Goal: Use online tool/utility: Utilize a website feature to perform a specific function

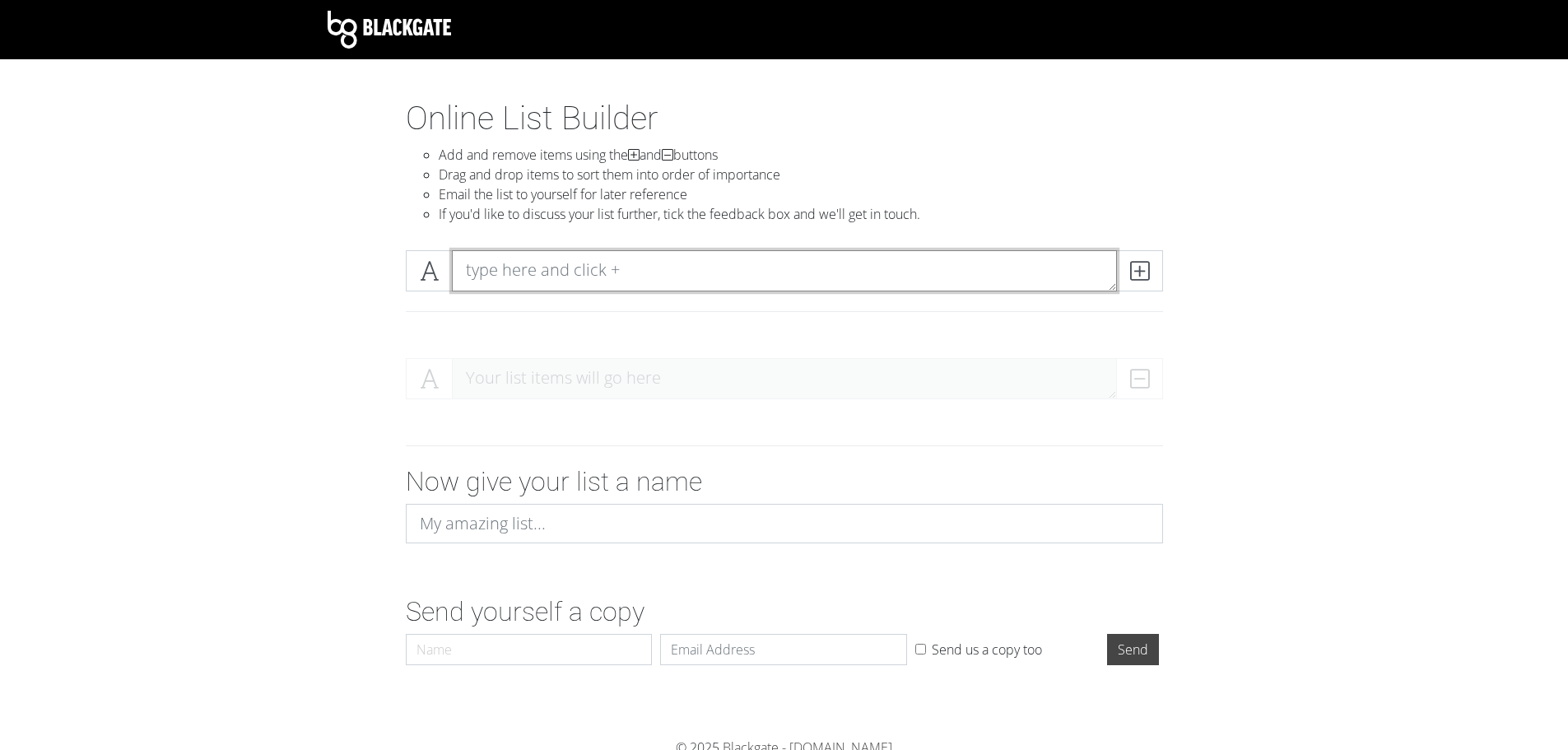
click at [589, 258] on textarea at bounding box center [784, 270] width 665 height 42
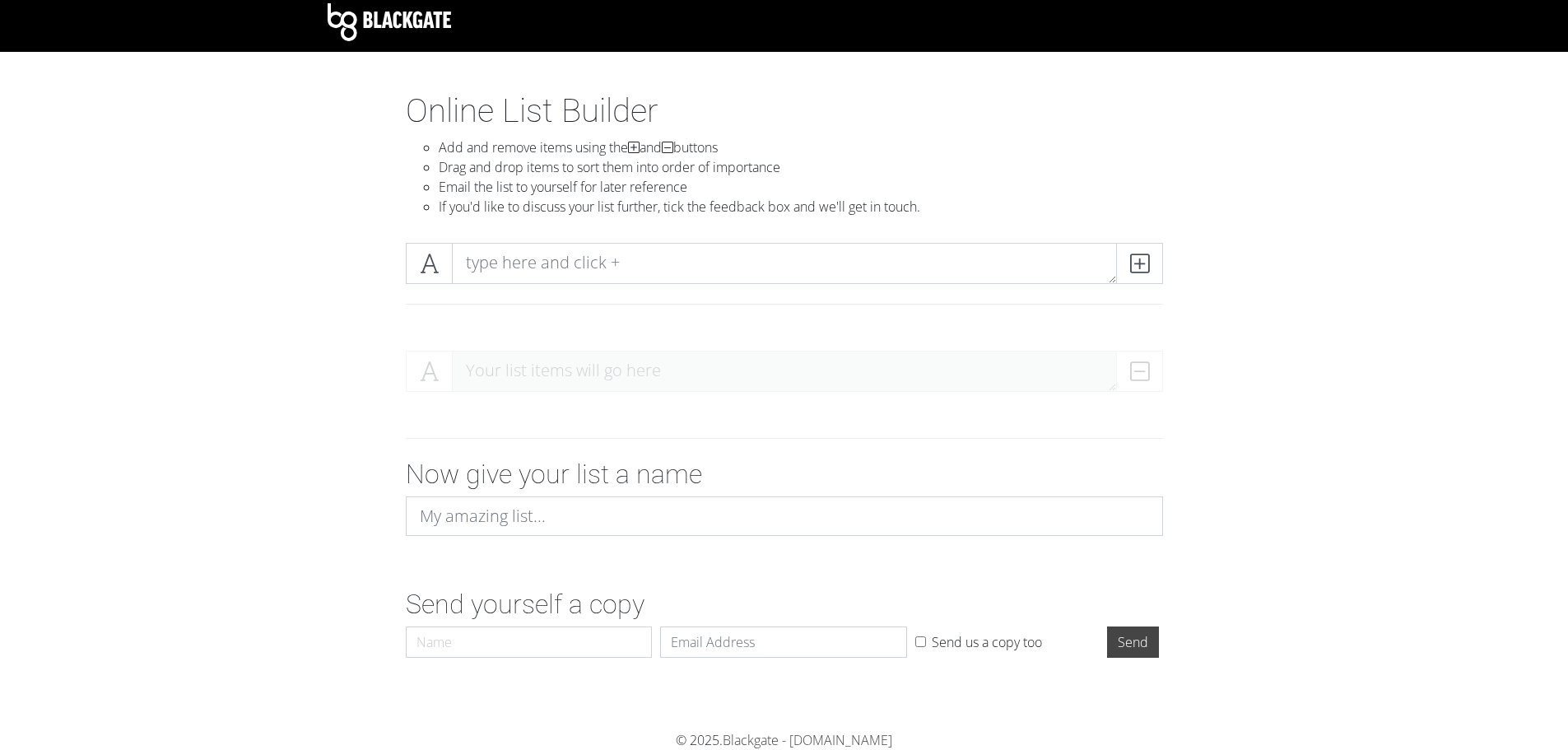
click at [1142, 393] on div "Your list items will go here" at bounding box center [784, 378] width 757 height 54
click at [1139, 375] on div "Your list items will go here" at bounding box center [784, 378] width 757 height 54
click at [1135, 219] on div "Online List Builder Add and remove items using the and buttons Drag and drop it…" at bounding box center [784, 160] width 782 height 138
click at [1139, 251] on span at bounding box center [1139, 264] width 47 height 42
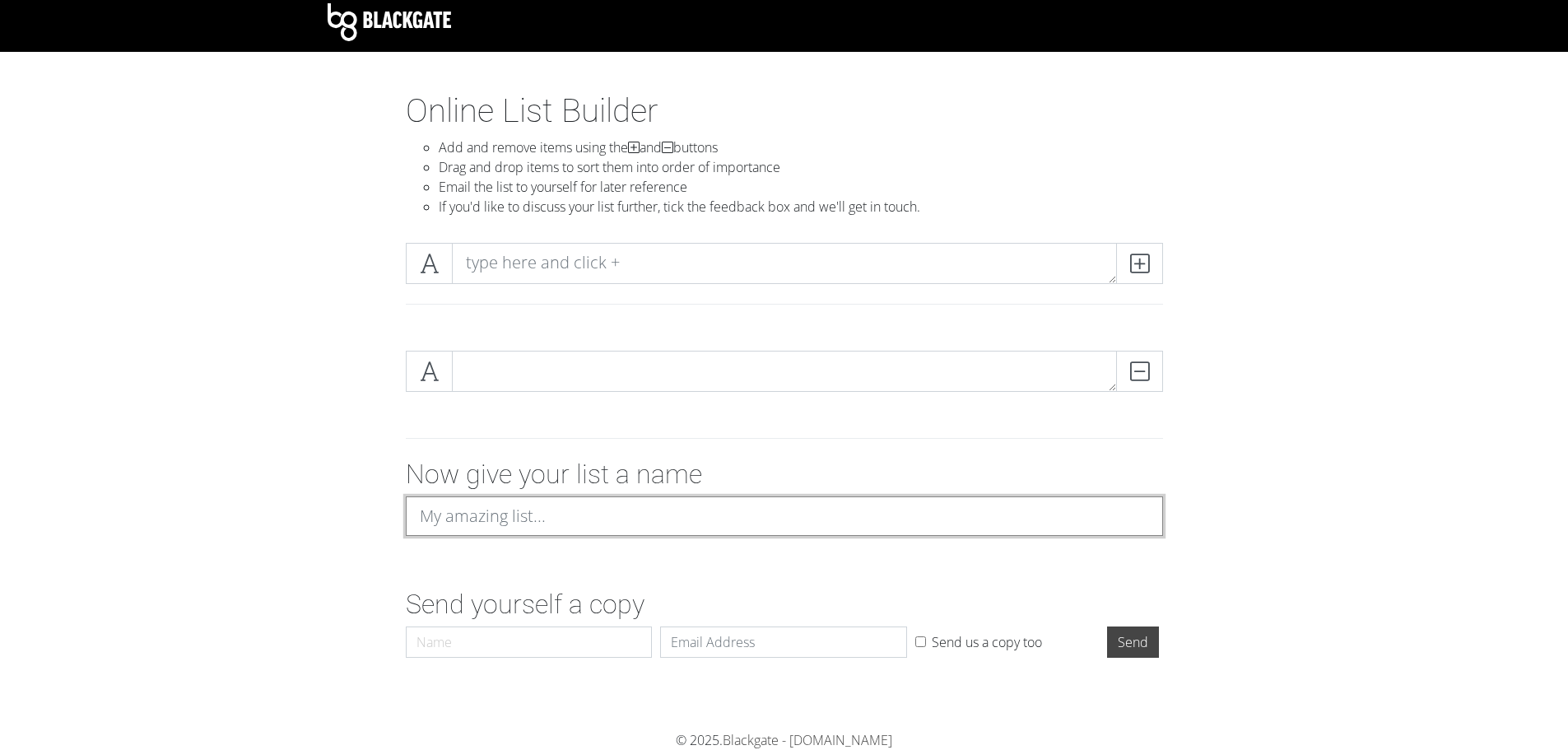
click at [640, 534] on input at bounding box center [784, 516] width 757 height 40
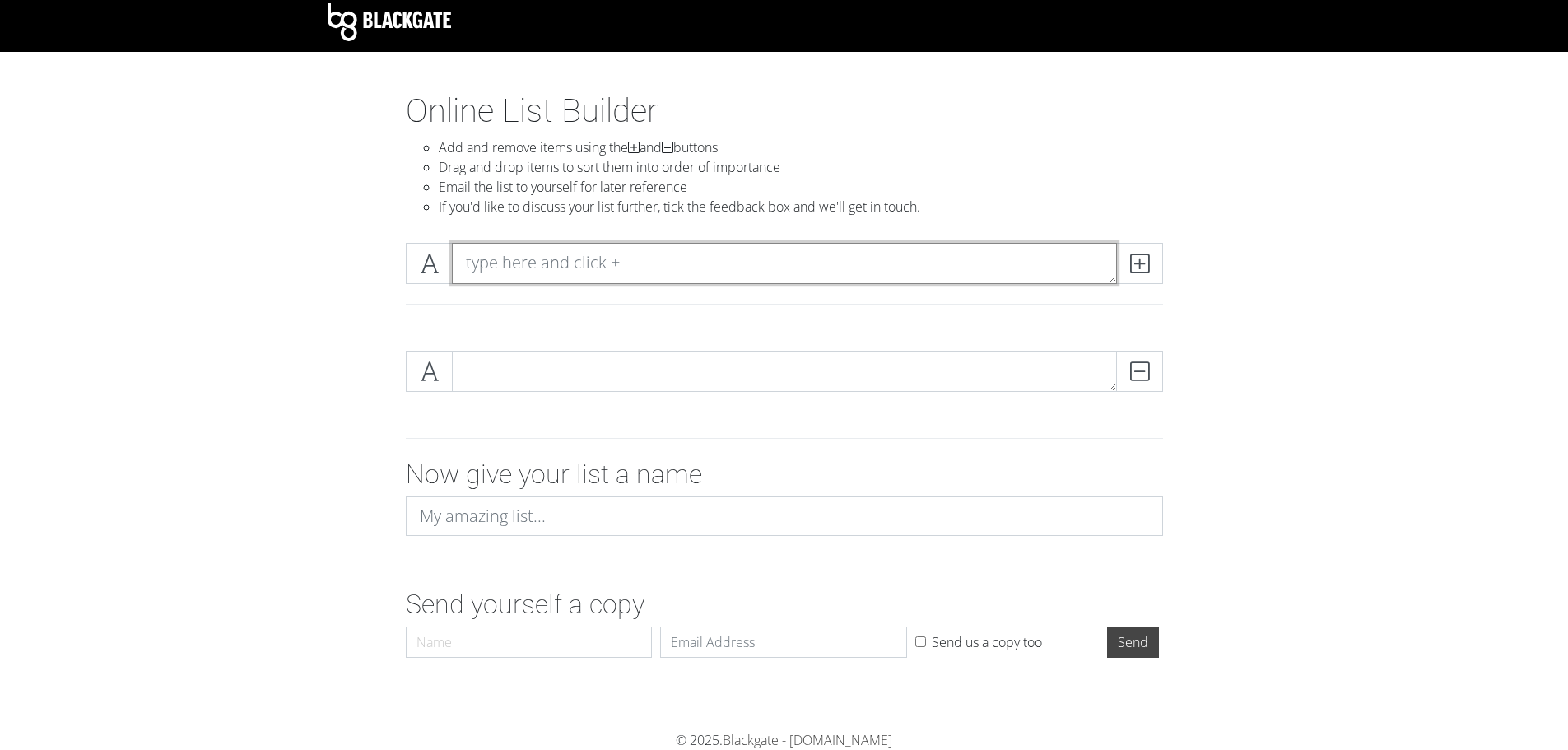
click at [634, 254] on textarea at bounding box center [784, 264] width 665 height 42
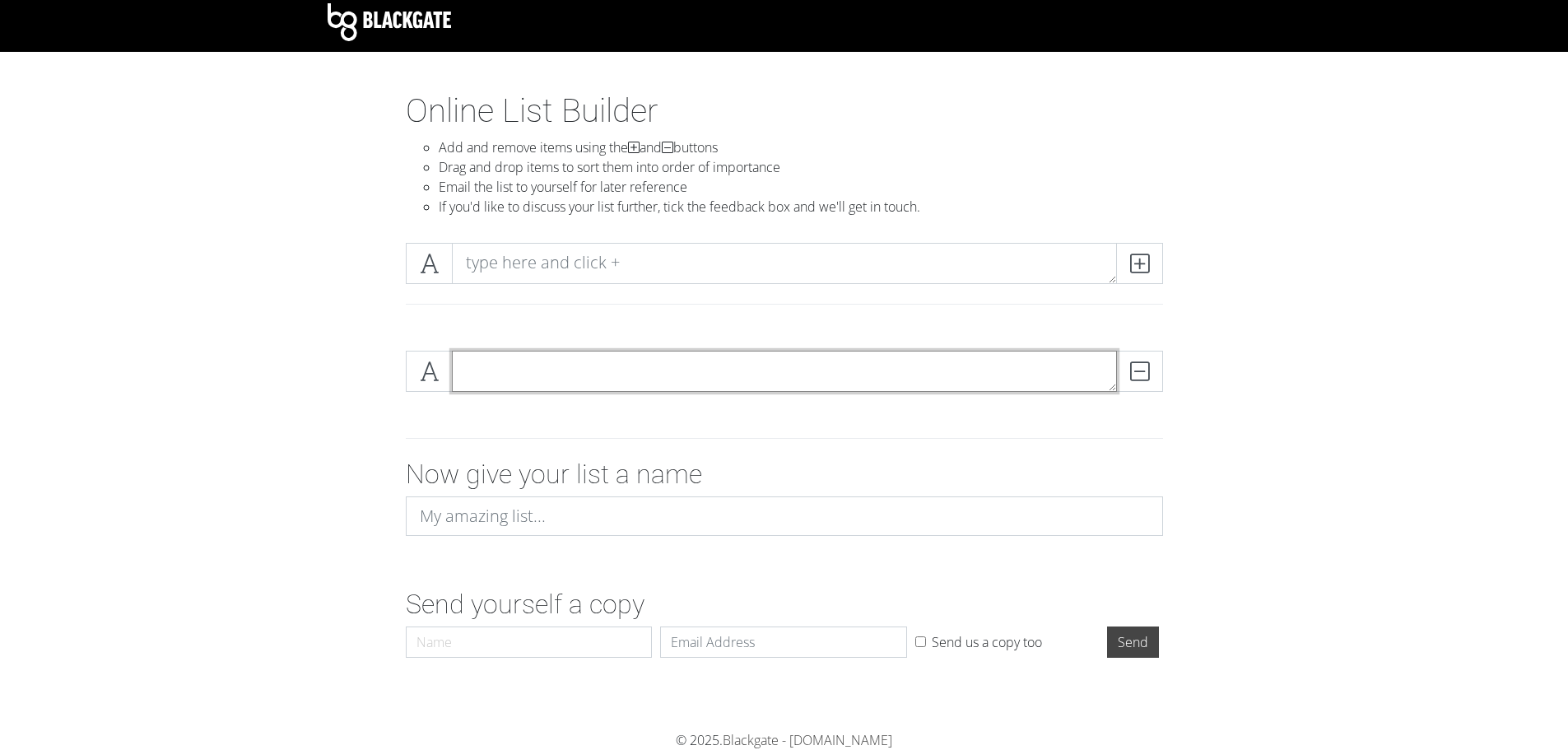
click at [695, 363] on textarea at bounding box center [784, 371] width 665 height 42
type textarea "asdf"
click at [773, 303] on div at bounding box center [784, 303] width 757 height 1
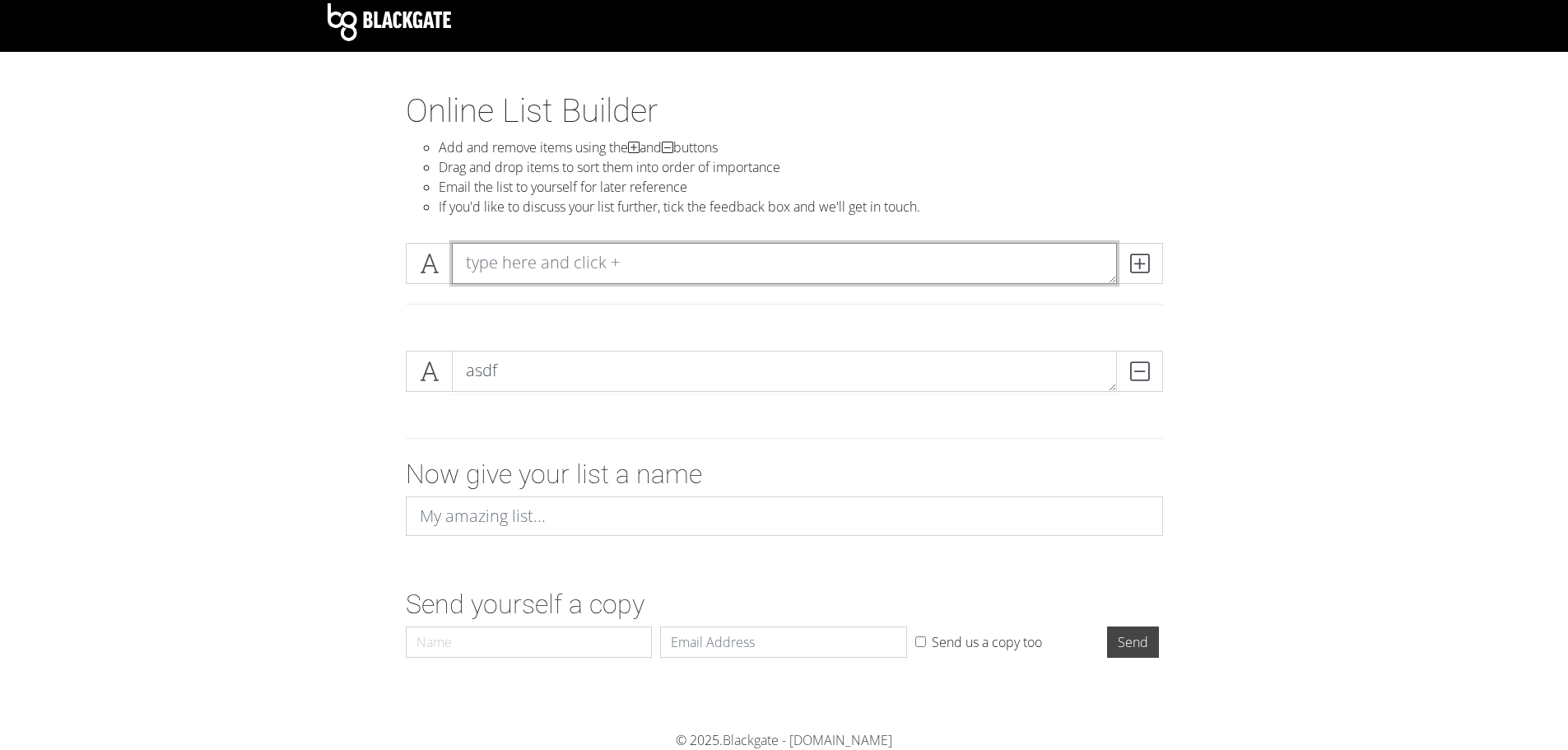
click at [934, 258] on textarea at bounding box center [784, 264] width 665 height 42
type textarea "asdf"
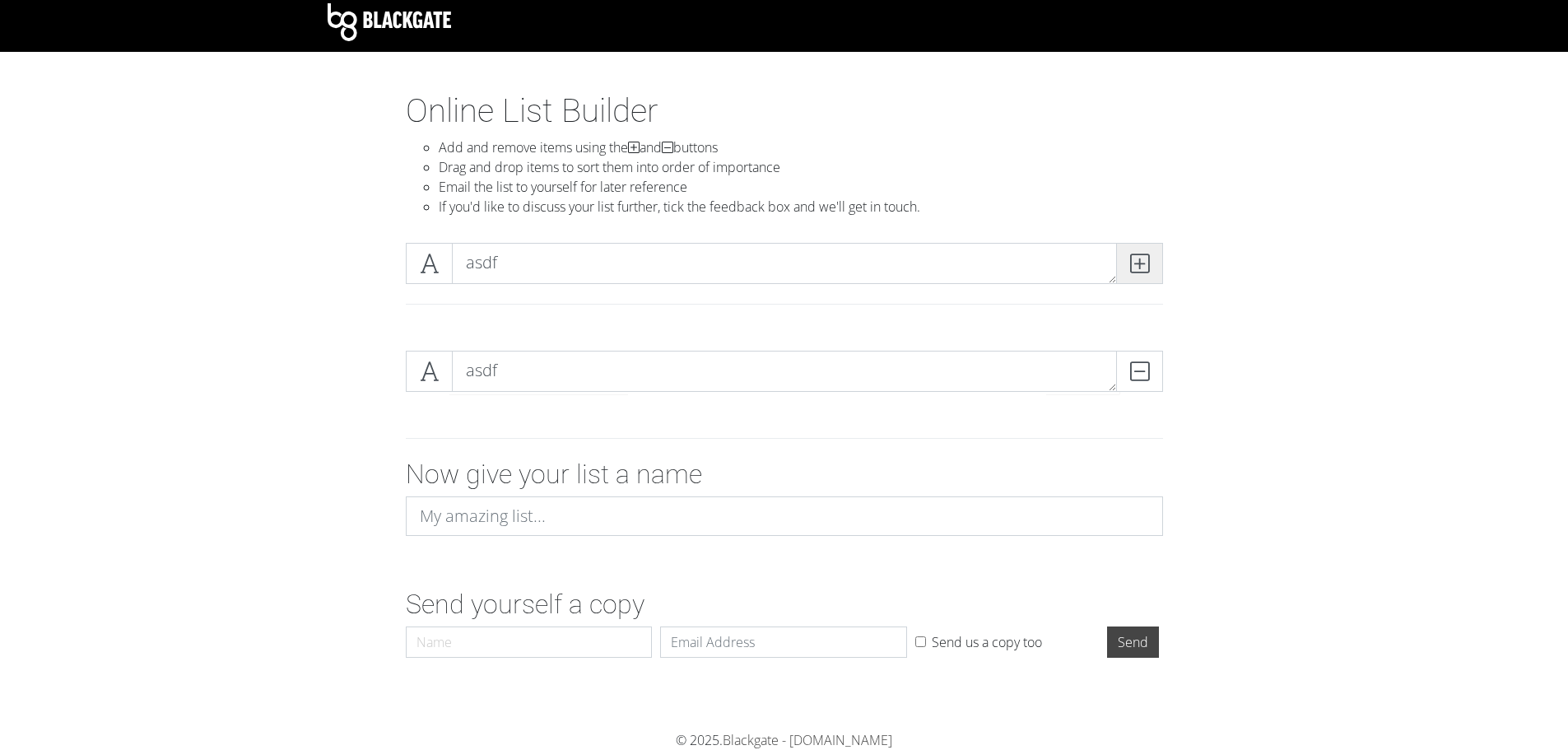
click at [1149, 274] on span at bounding box center [1139, 264] width 47 height 42
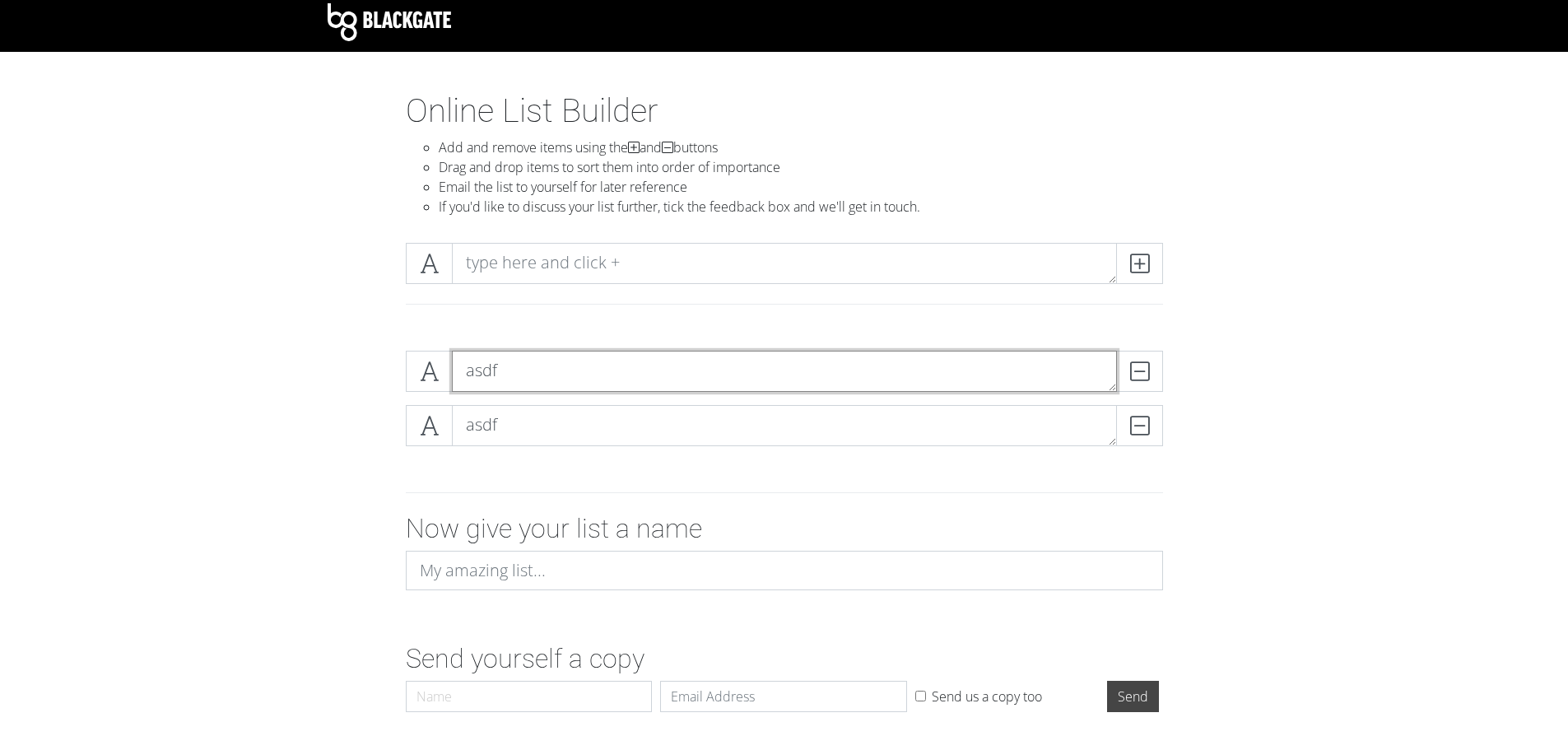
click at [586, 380] on textarea "asdf" at bounding box center [784, 371] width 665 height 42
click at [586, 381] on textarea "asdf" at bounding box center [784, 371] width 665 height 42
type textarea "Gideon"
click at [1139, 255] on icon at bounding box center [1139, 263] width 19 height 16
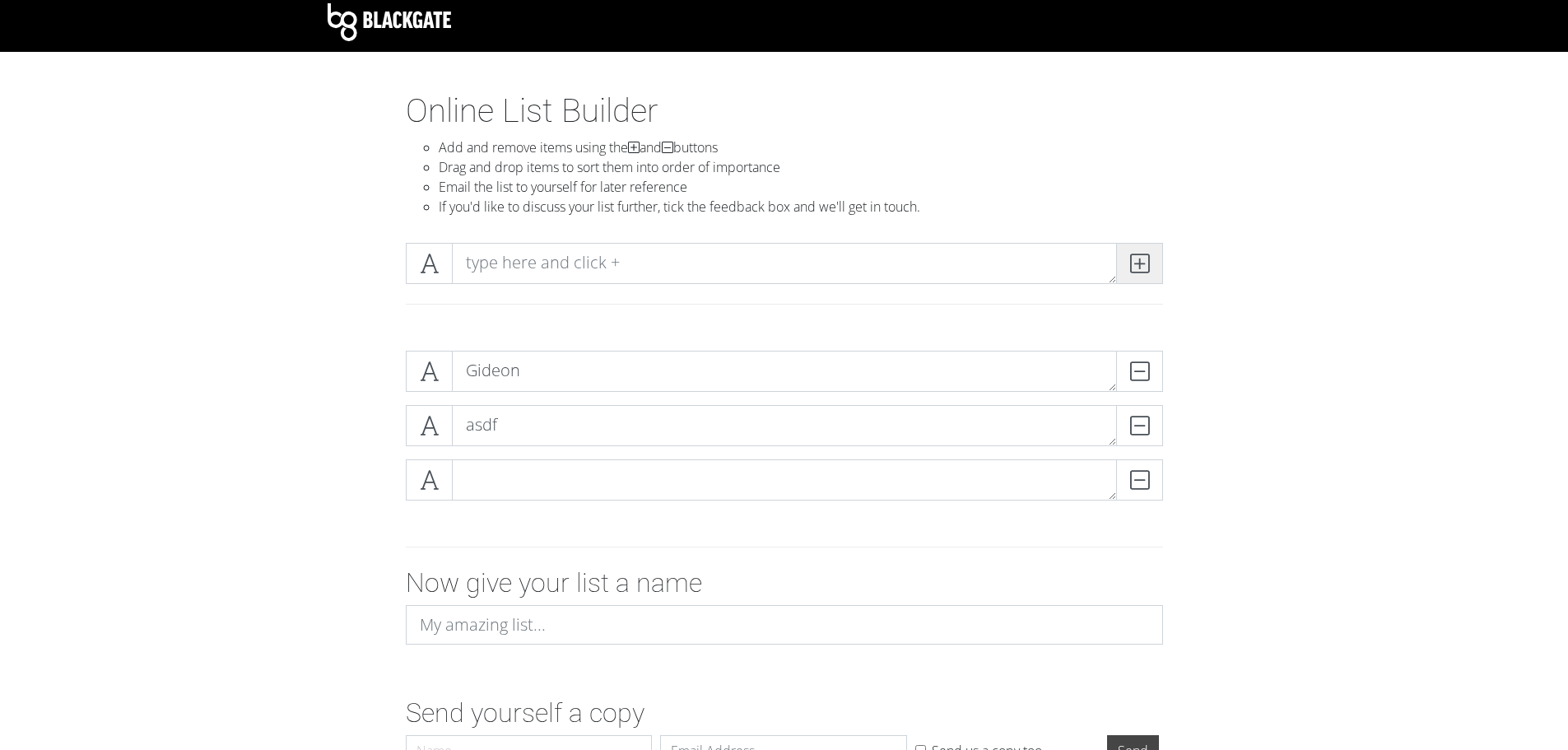
click at [1139, 255] on icon at bounding box center [1139, 263] width 19 height 16
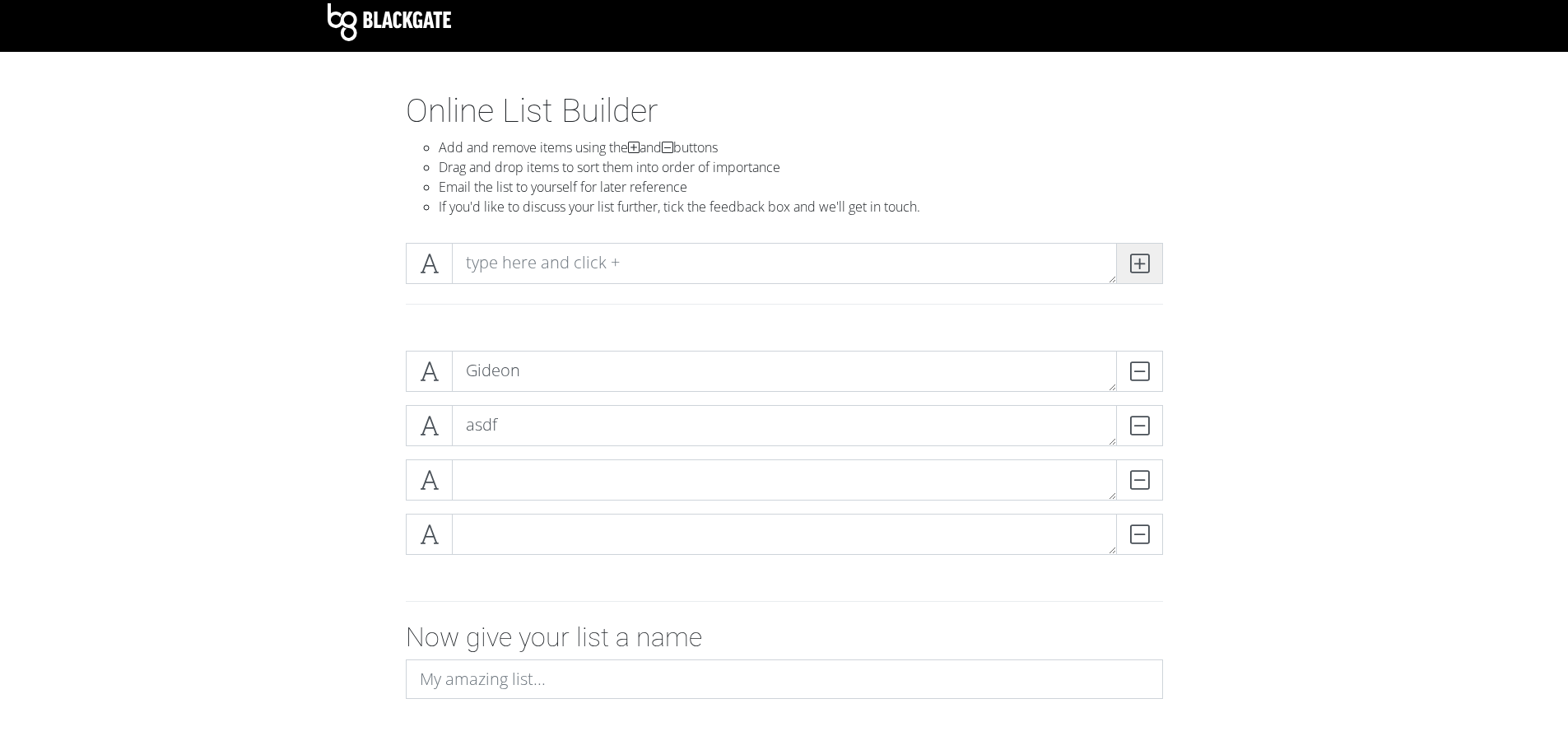
click at [1139, 255] on icon at bounding box center [1139, 263] width 19 height 16
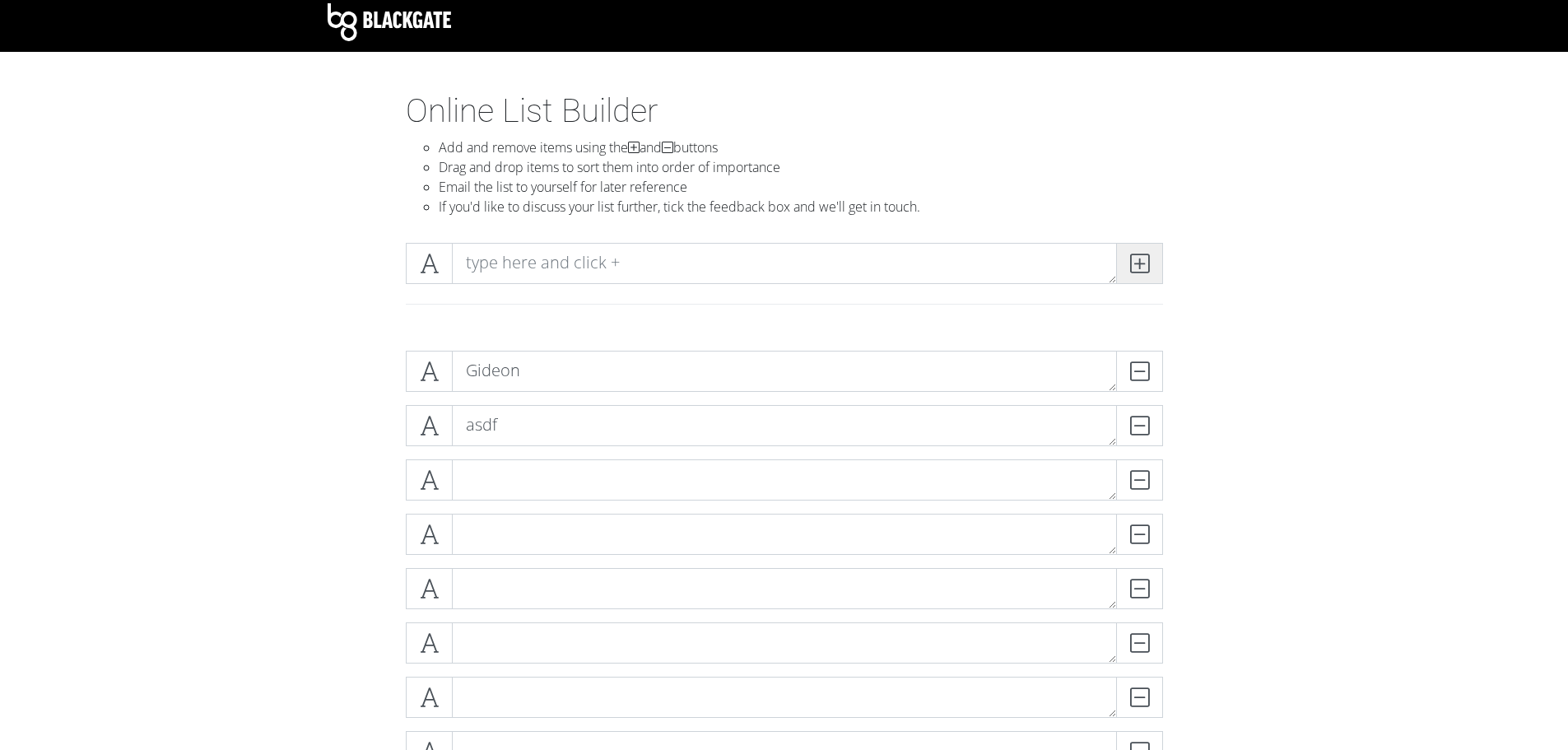
click at [1139, 255] on icon at bounding box center [1139, 263] width 19 height 16
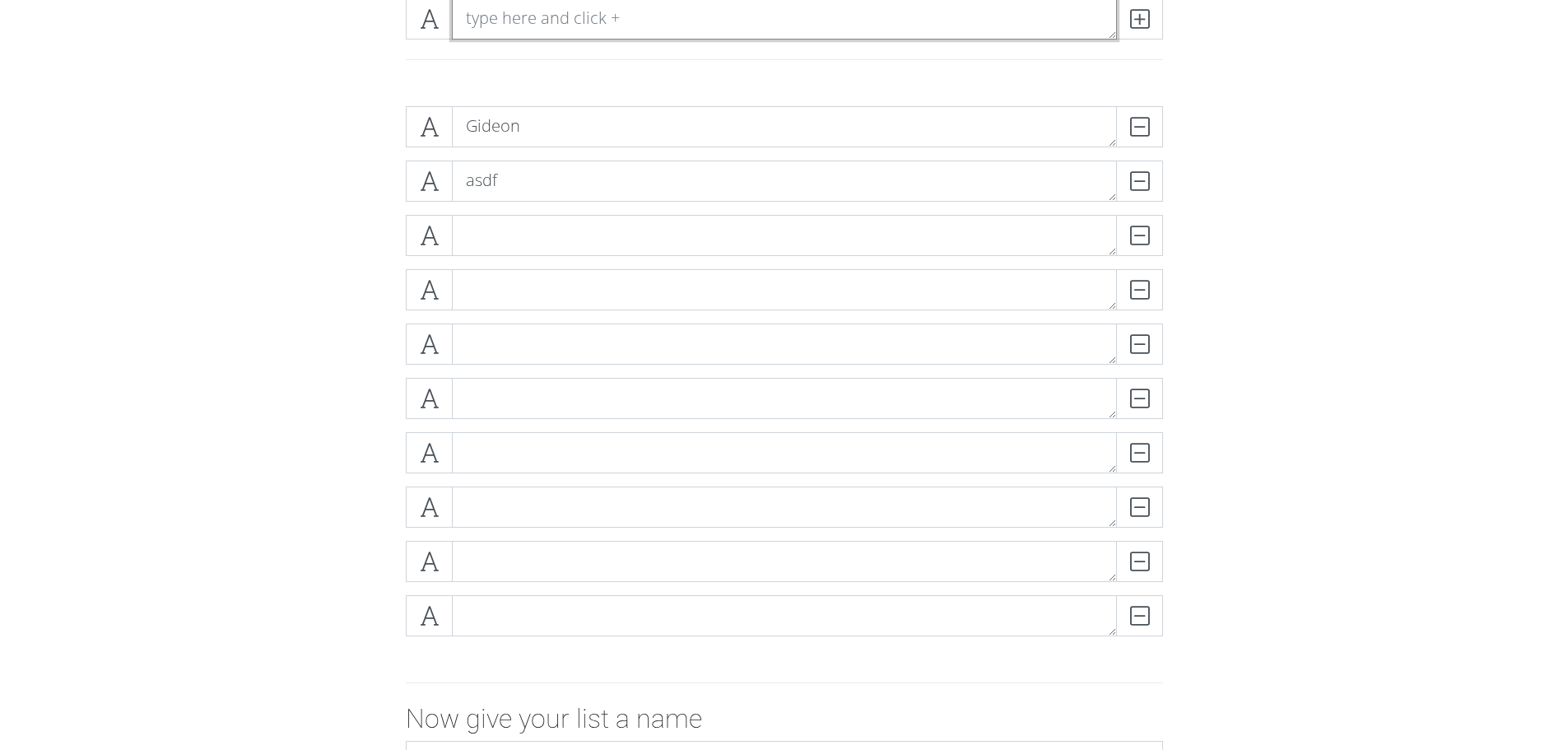
scroll to position [172, 0]
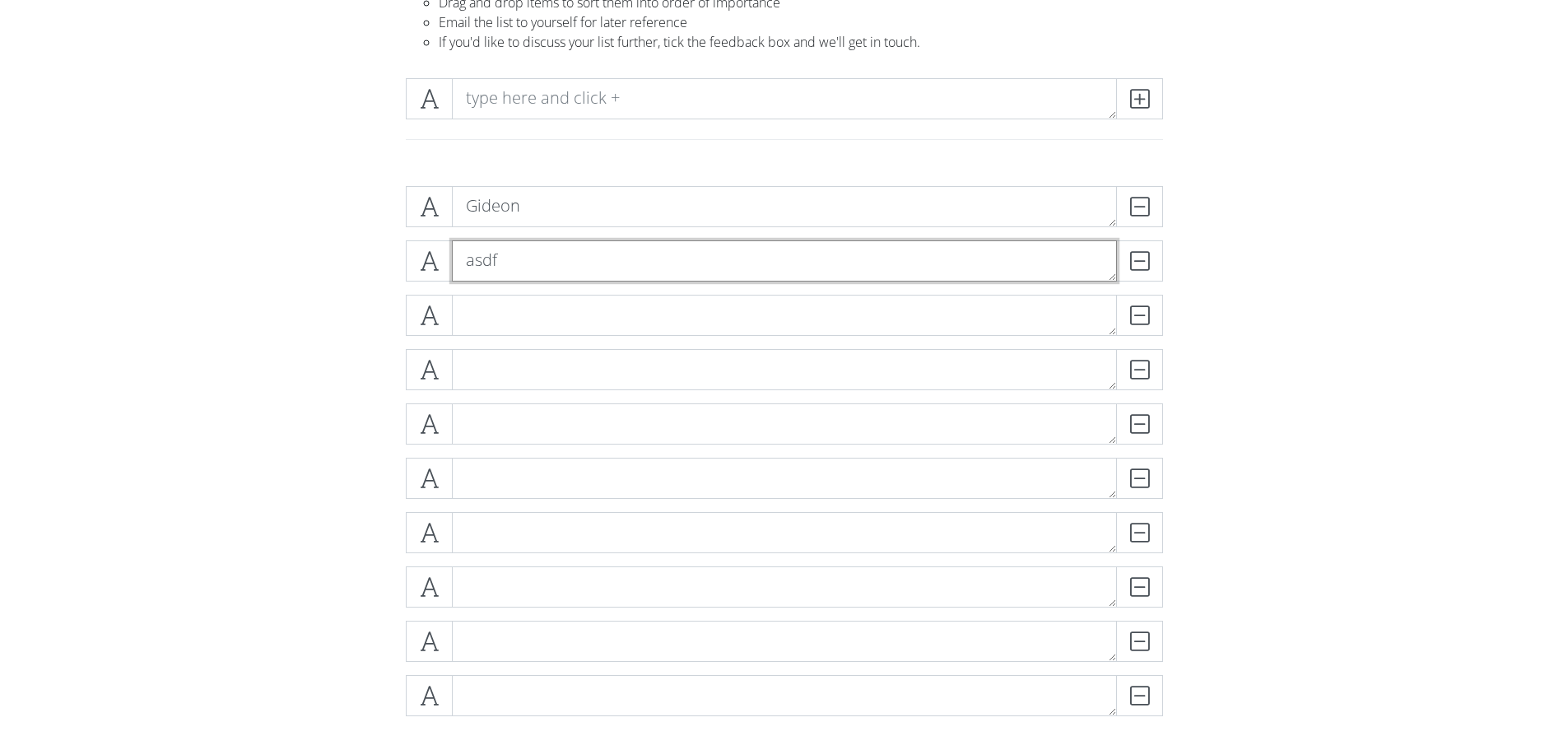
click at [535, 262] on textarea "asdf" at bounding box center [784, 261] width 665 height 42
type textarea "a"
type textarea "im [PERSON_NAME]"
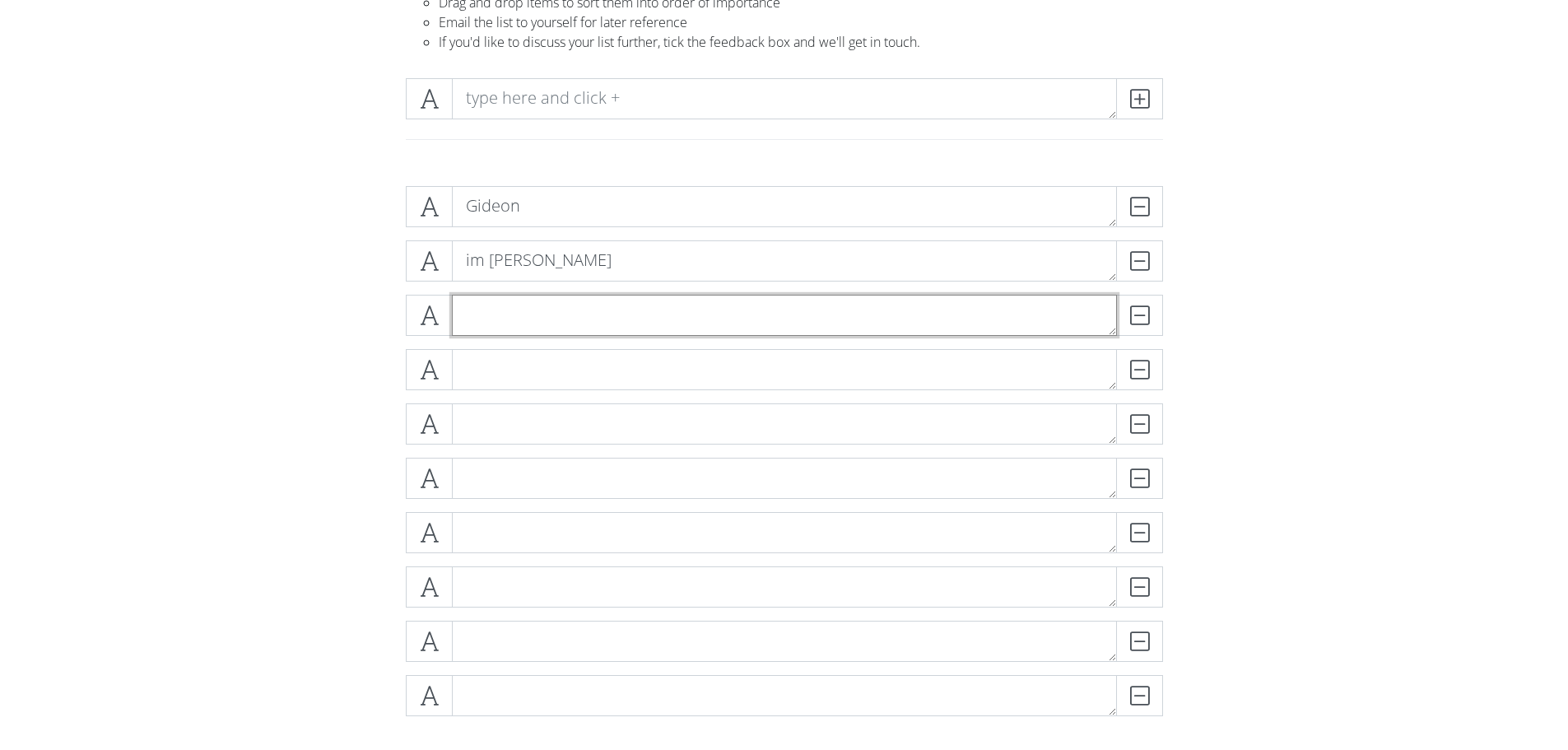
click at [709, 327] on textarea at bounding box center [784, 315] width 665 height 42
type textarea "killiar arrowswift"
click at [516, 375] on textarea at bounding box center [784, 369] width 665 height 42
type textarea "aruana"
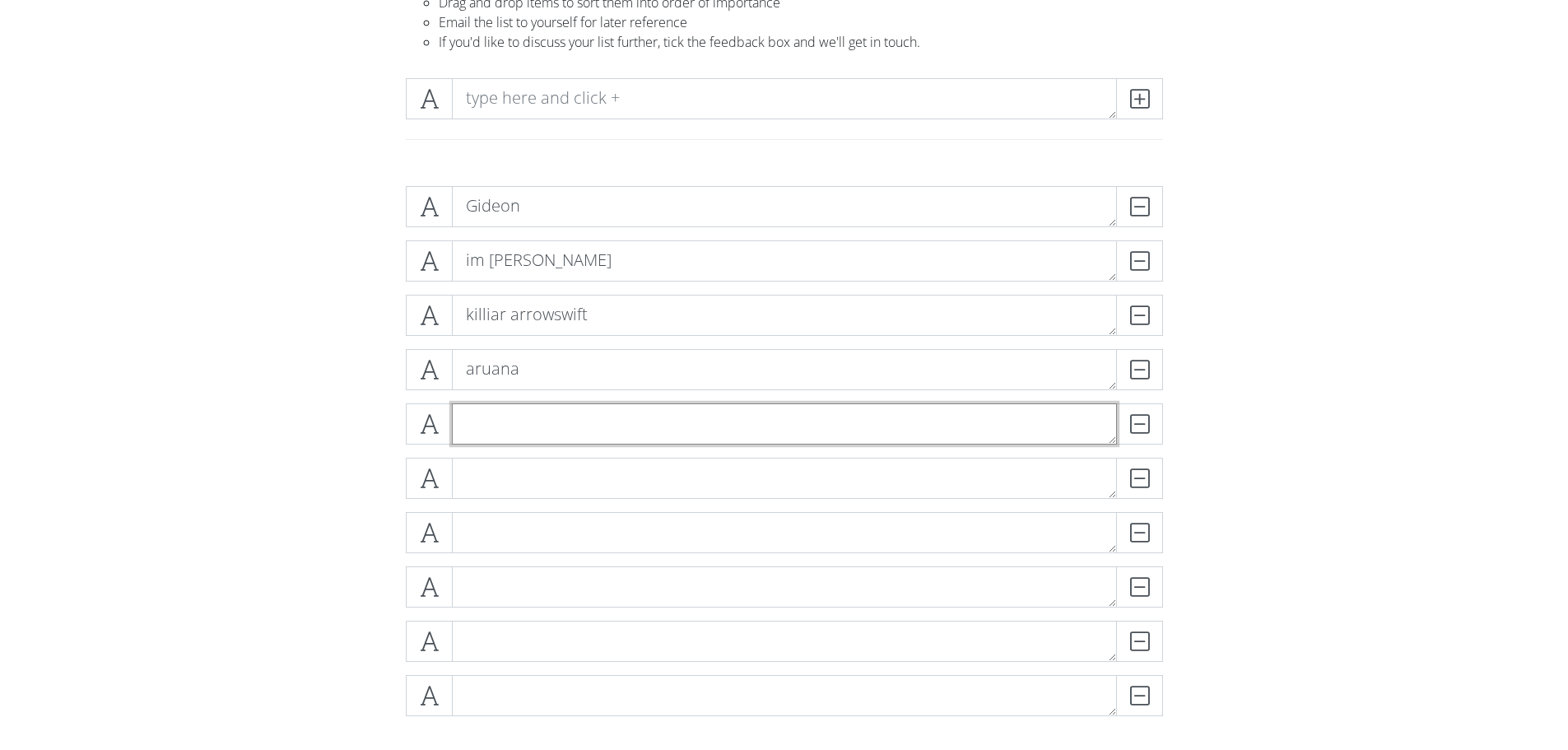
click at [525, 433] on textarea at bounding box center [784, 424] width 665 height 42
type textarea "[PERSON_NAME]'s [PERSON_NAME]"
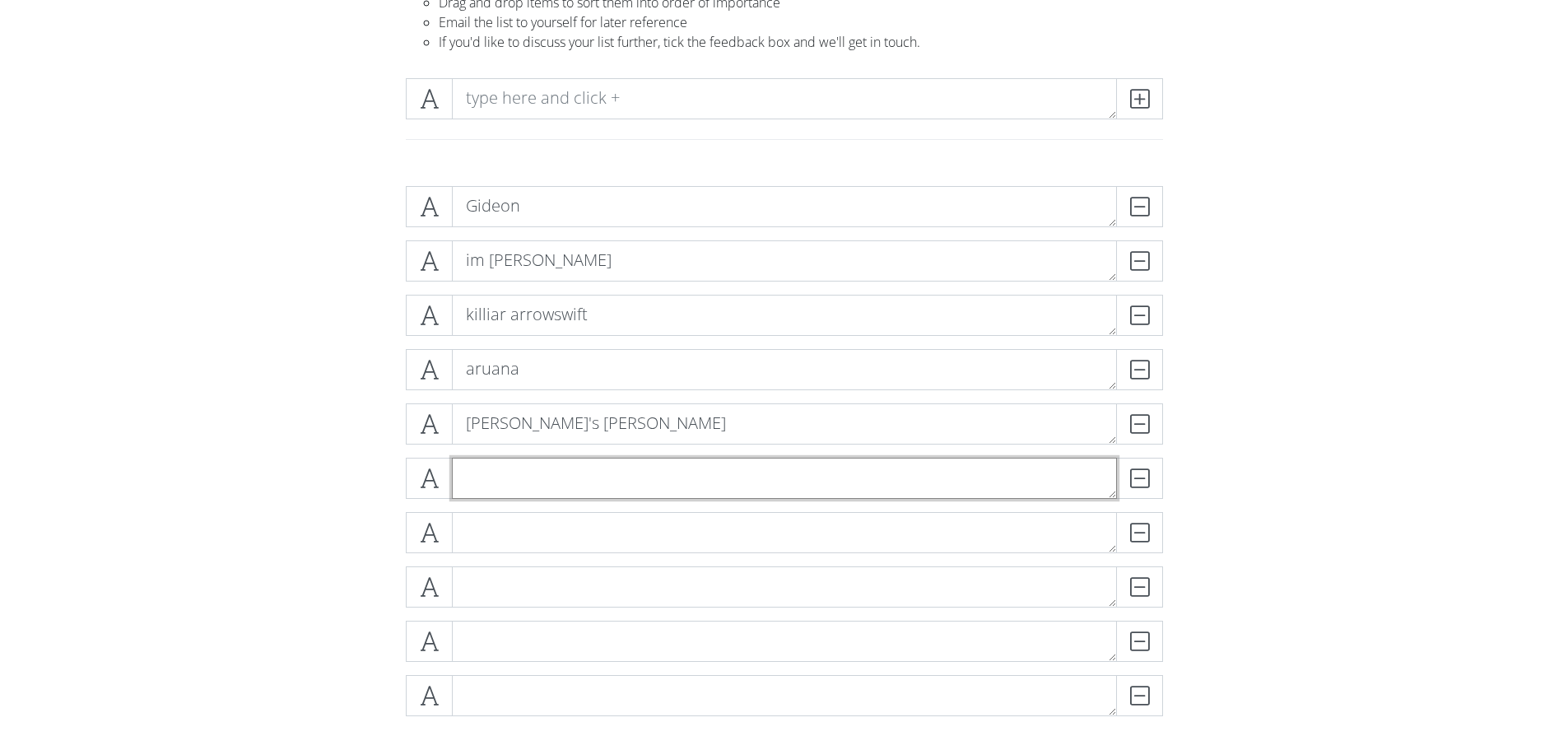
click at [688, 471] on textarea at bounding box center [784, 478] width 665 height 42
type textarea "gwyrrinith"
click at [590, 538] on textarea at bounding box center [784, 532] width 665 height 42
type textarea "[PERSON_NAME]"
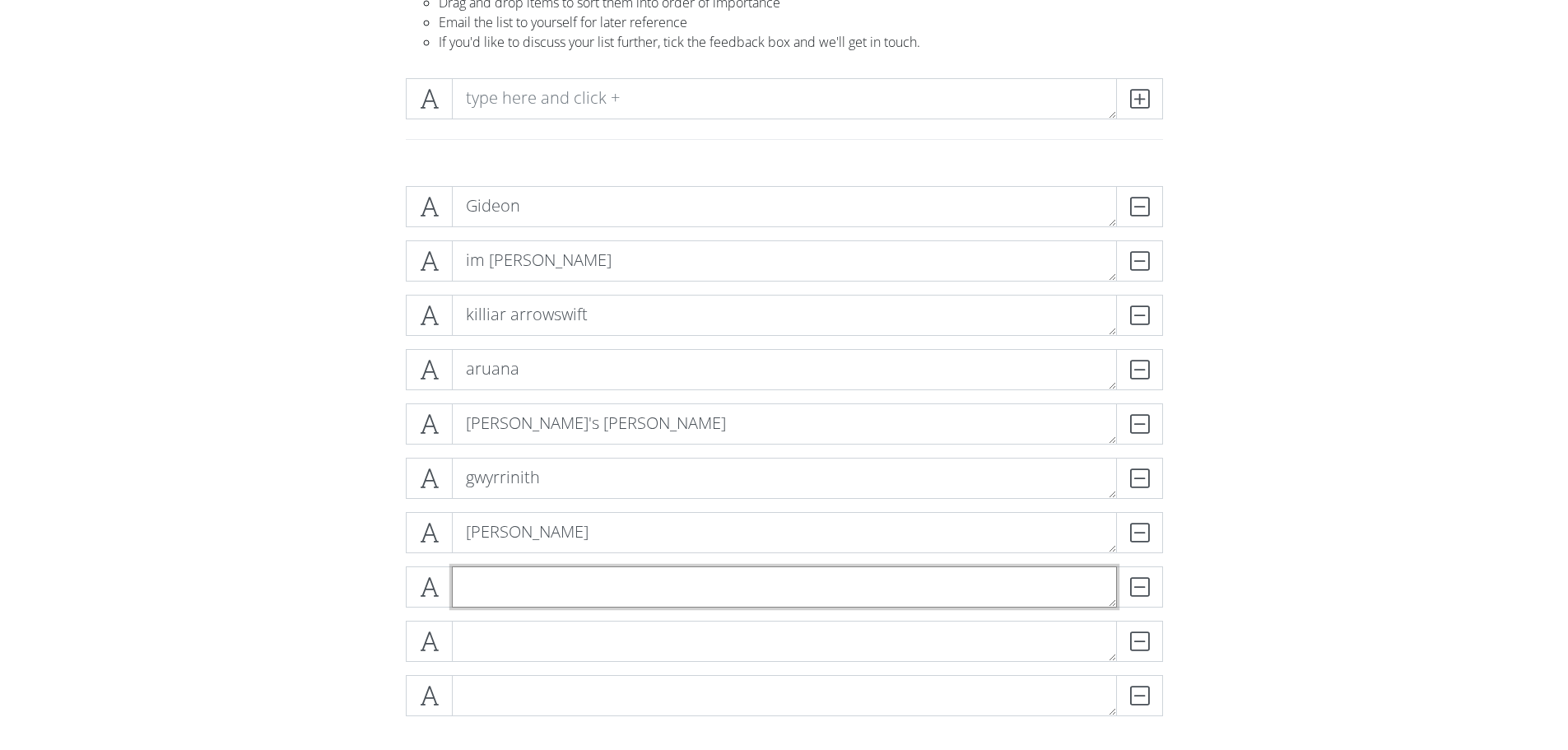
click at [529, 594] on textarea at bounding box center [784, 586] width 665 height 42
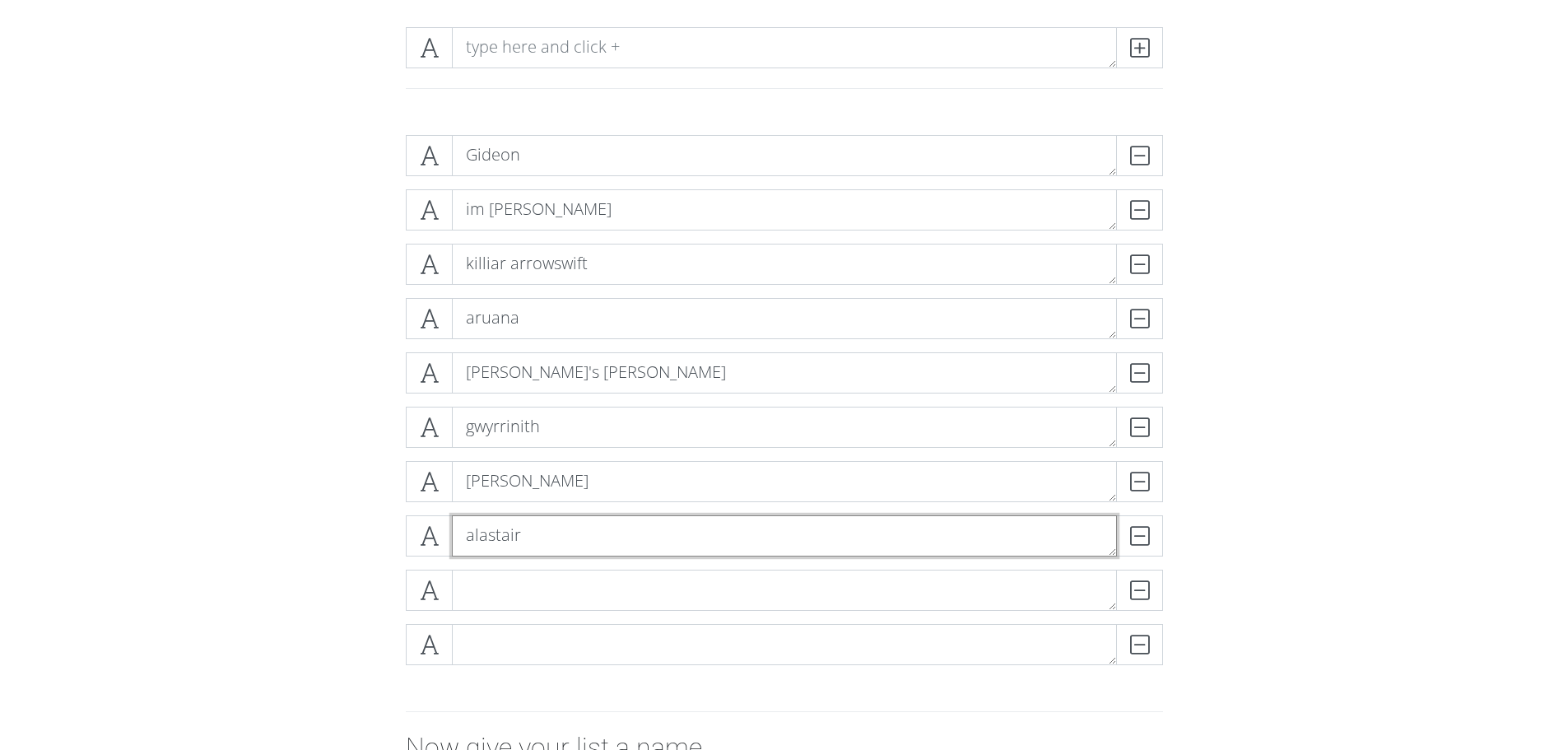
scroll to position [419, 0]
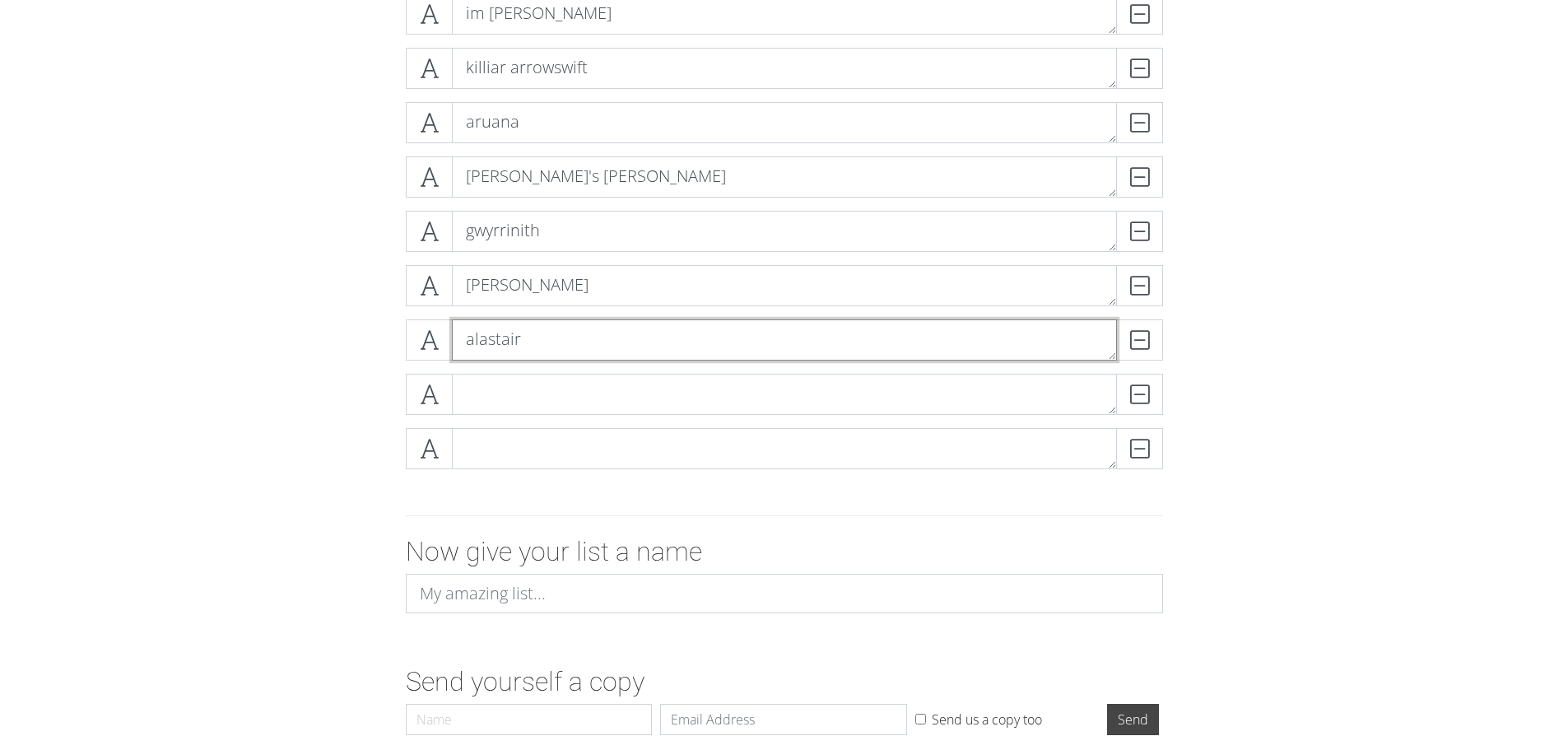
type textarea "alastair"
click at [562, 446] on textarea at bounding box center [784, 448] width 665 height 42
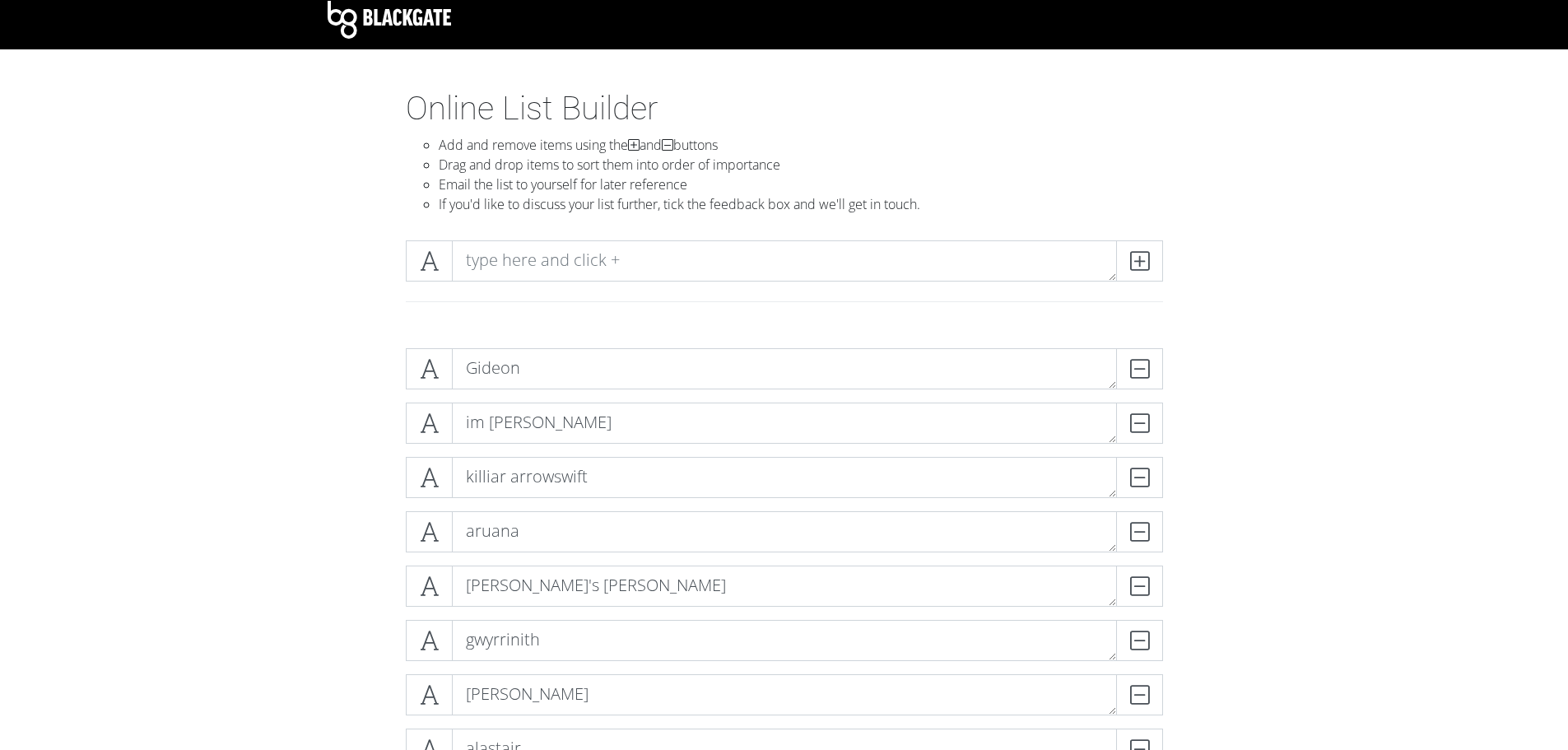
scroll to position [0, 0]
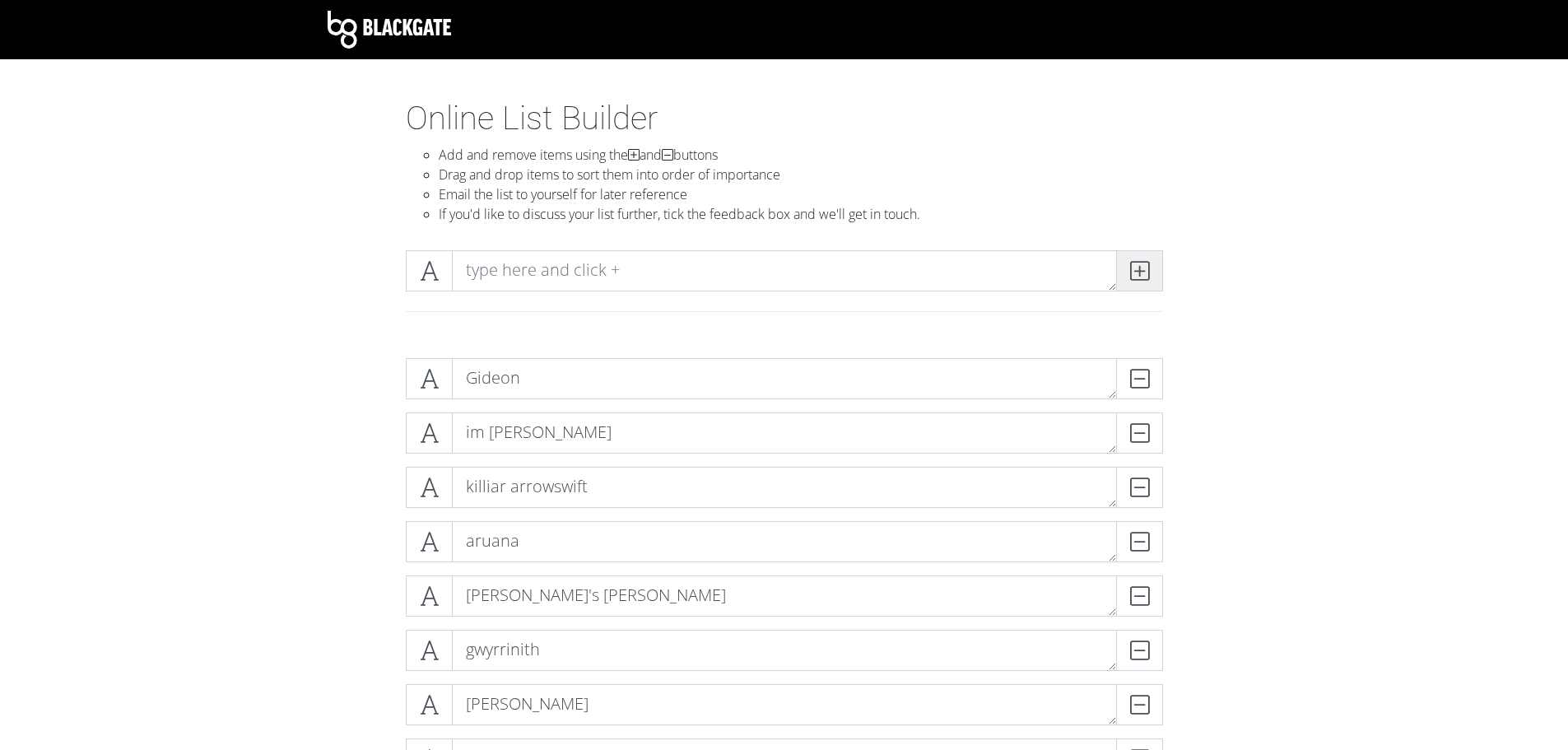
type textarea "caelan"
click at [1149, 275] on span at bounding box center [1139, 270] width 47 height 42
click at [1149, 274] on span at bounding box center [1139, 270] width 47 height 42
click at [1148, 274] on icon at bounding box center [1139, 270] width 19 height 16
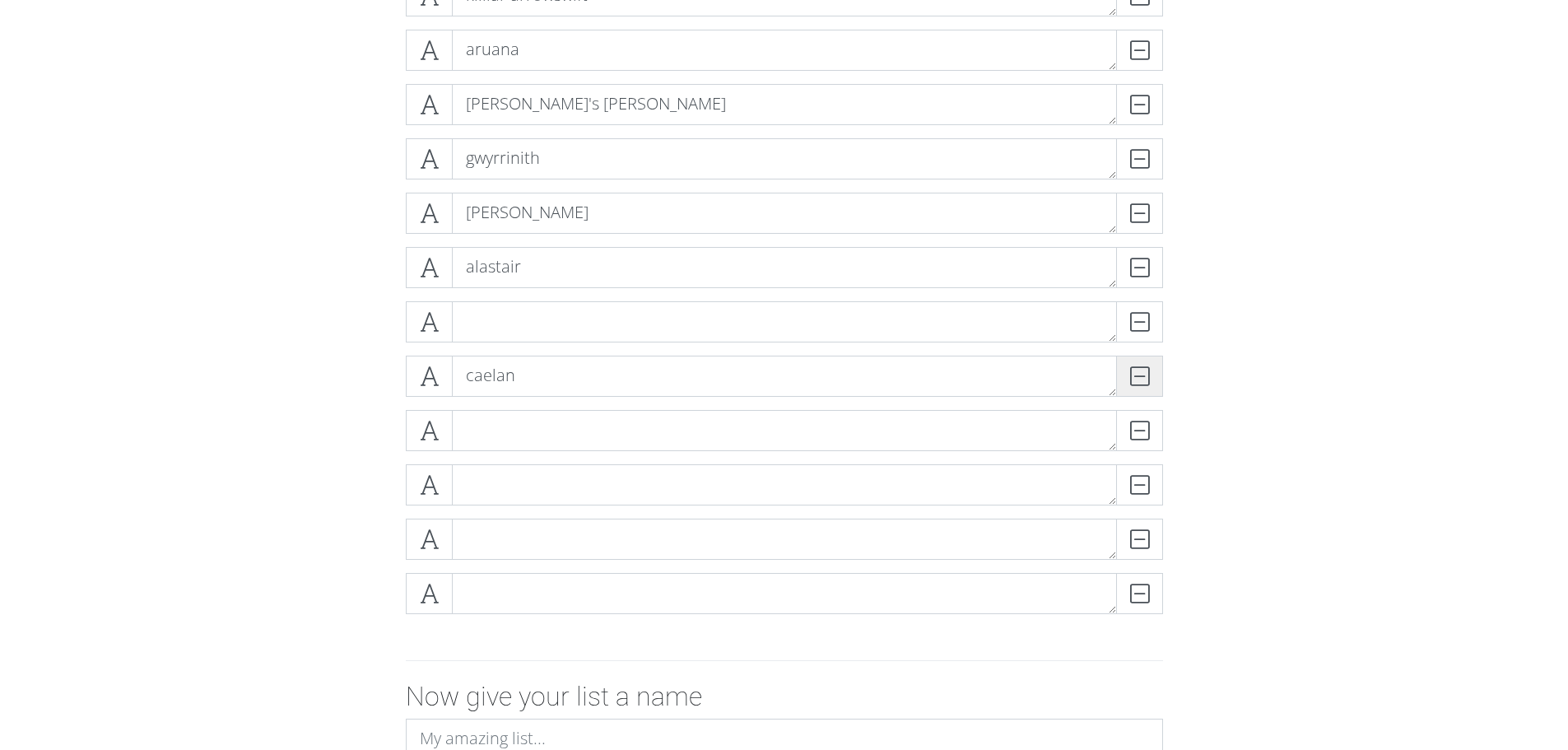
scroll to position [494, 0]
click at [573, 312] on textarea at bounding box center [784, 319] width 665 height 42
click at [531, 265] on textarea at bounding box center [784, 265] width 665 height 42
type textarea "avries"
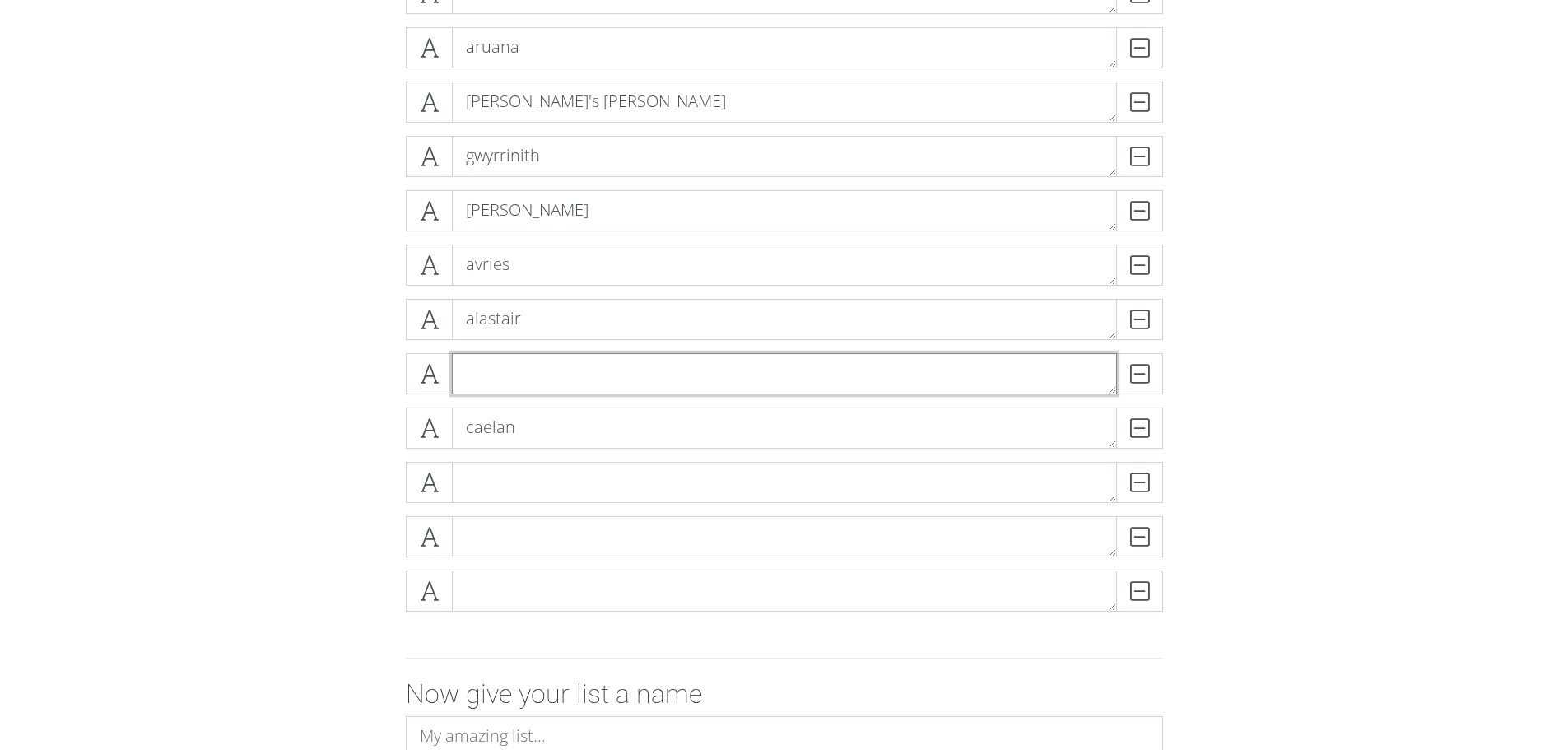
click at [695, 367] on textarea at bounding box center [784, 374] width 665 height 42
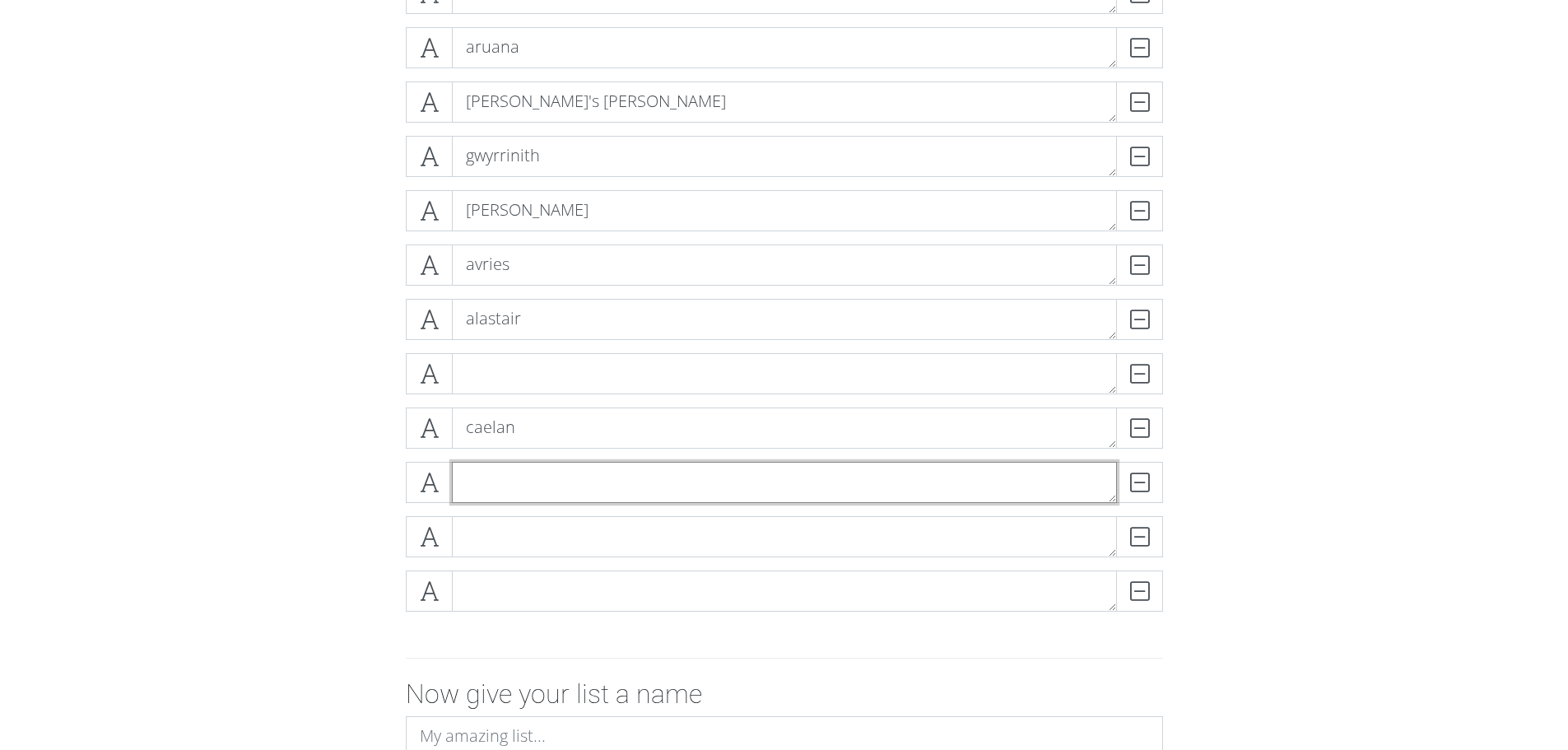
click at [582, 477] on textarea at bounding box center [784, 482] width 665 height 42
type textarea "elara"
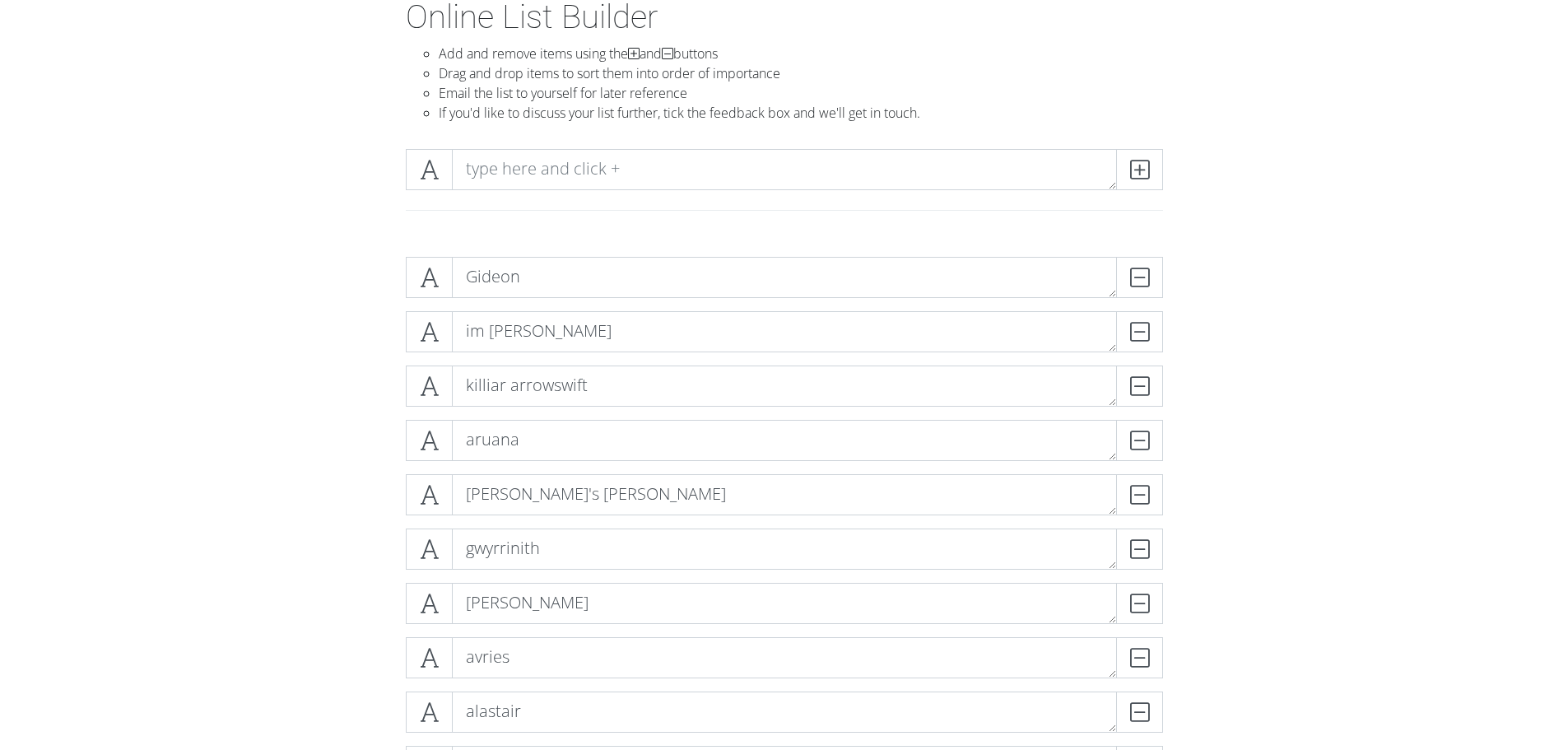
scroll to position [82, 0]
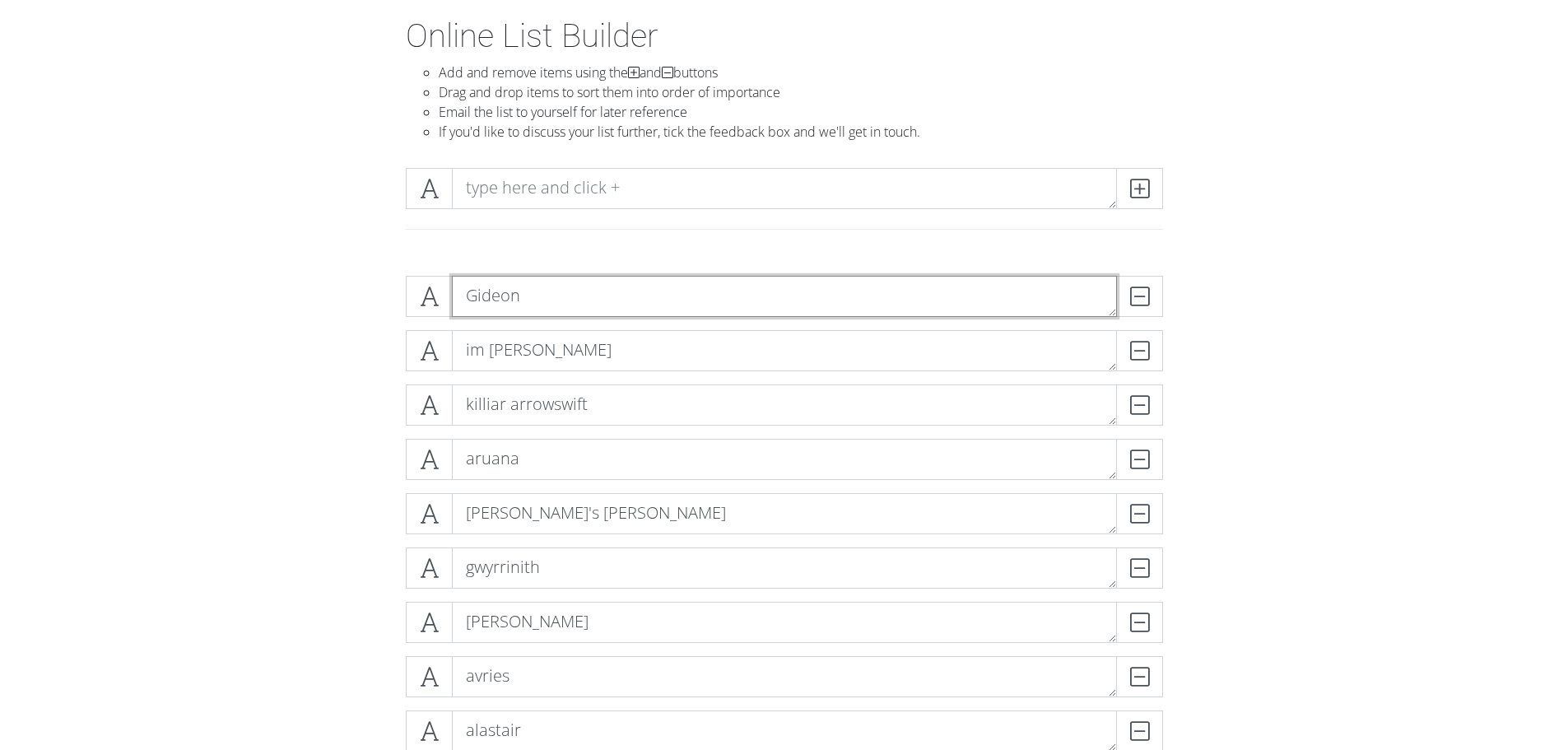
click at [629, 307] on textarea "Gideon" at bounding box center [784, 296] width 665 height 42
type textarea "[PERSON_NAME]"
click at [631, 338] on textarea "im [PERSON_NAME]" at bounding box center [784, 351] width 665 height 42
type textarea "im [PERSON_NAME] -[PERSON_NAME]"
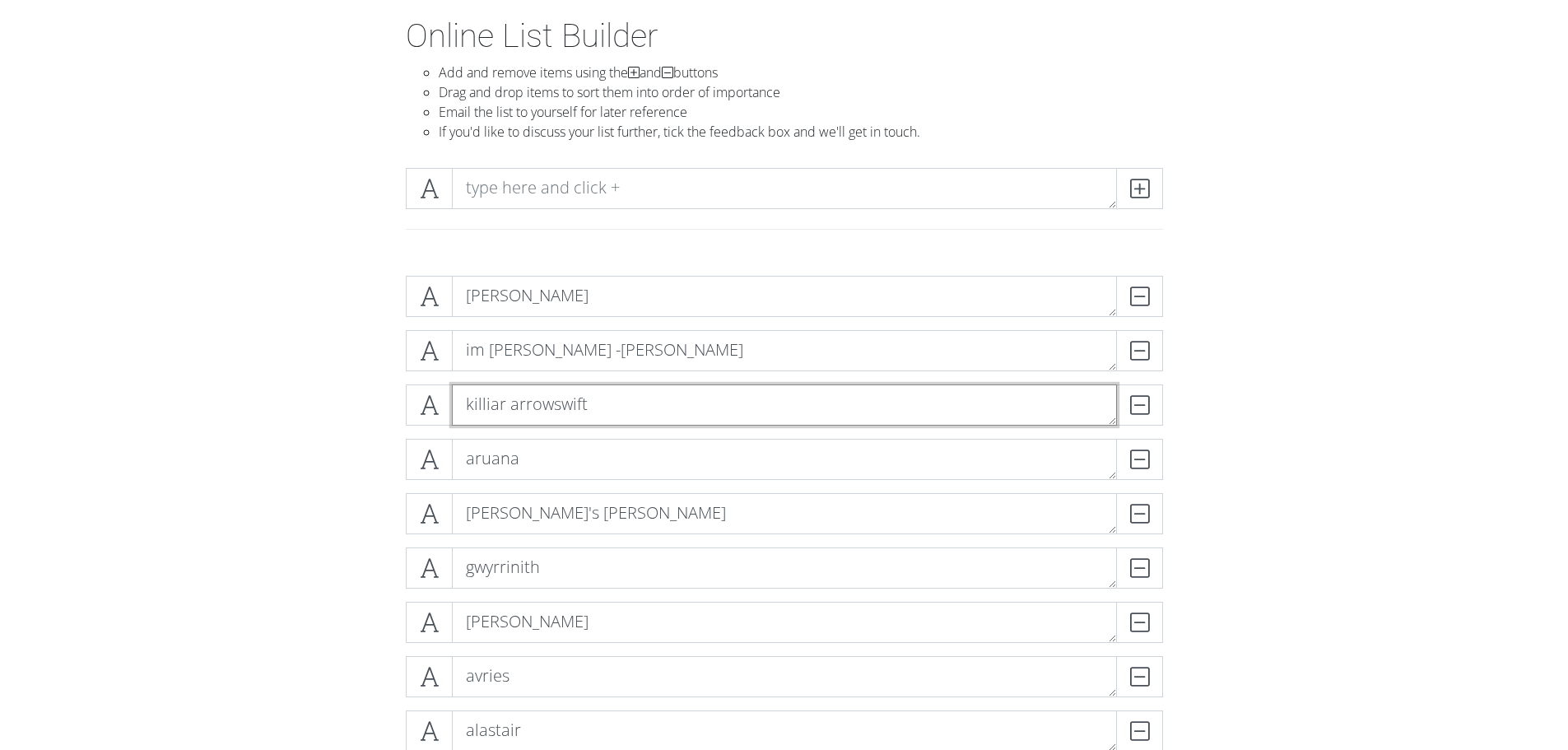
click at [620, 395] on textarea "killiar arrowswift" at bounding box center [784, 405] width 665 height 42
type textarea "killiar arrowswift -[PERSON_NAME]"
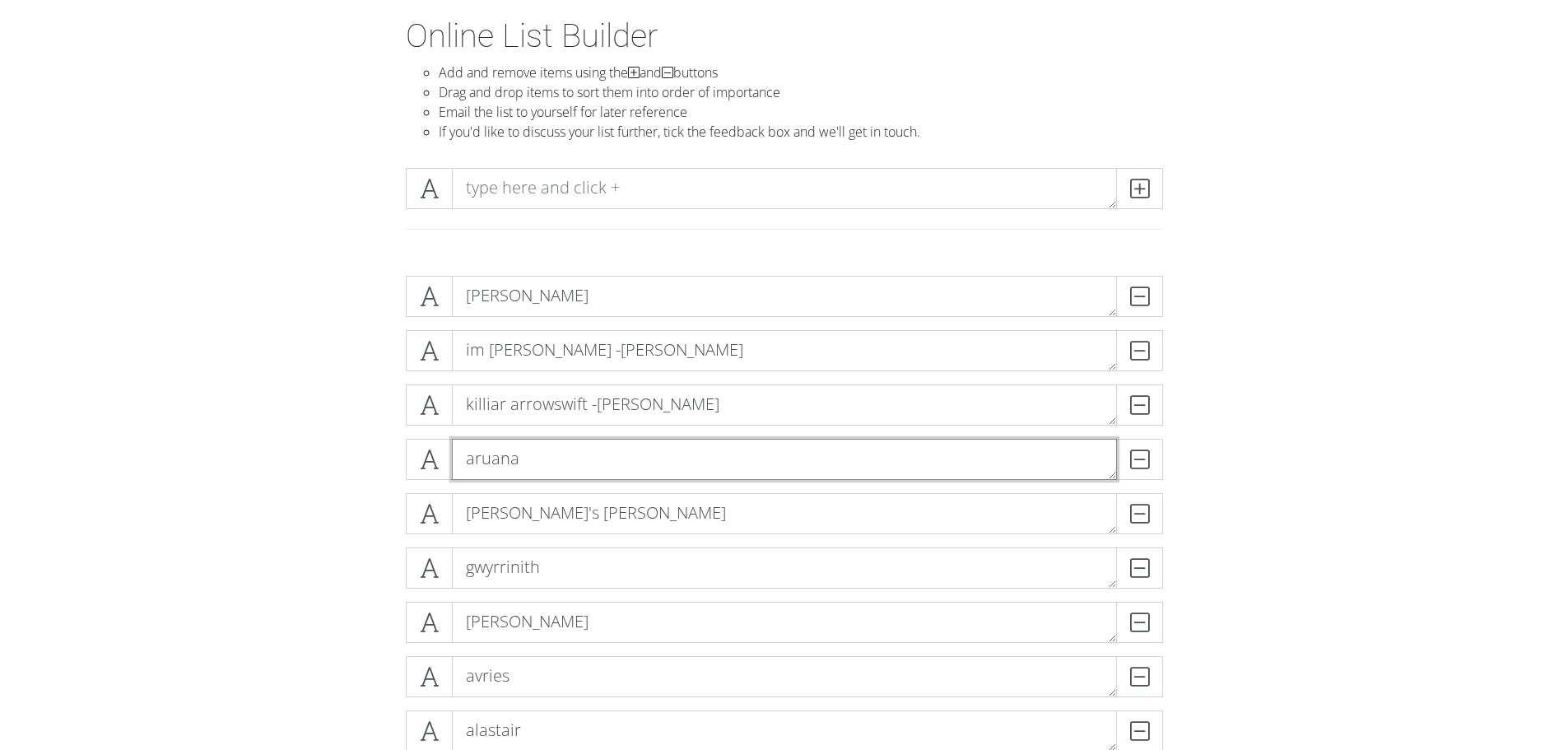
click at [700, 469] on textarea "aruana" at bounding box center [784, 459] width 665 height 42
type textarea "aruana -celine"
click at [704, 514] on textarea "[PERSON_NAME]'s [PERSON_NAME]" at bounding box center [784, 514] width 665 height 42
type textarea "[PERSON_NAME]'s [PERSON_NAME] -celine"
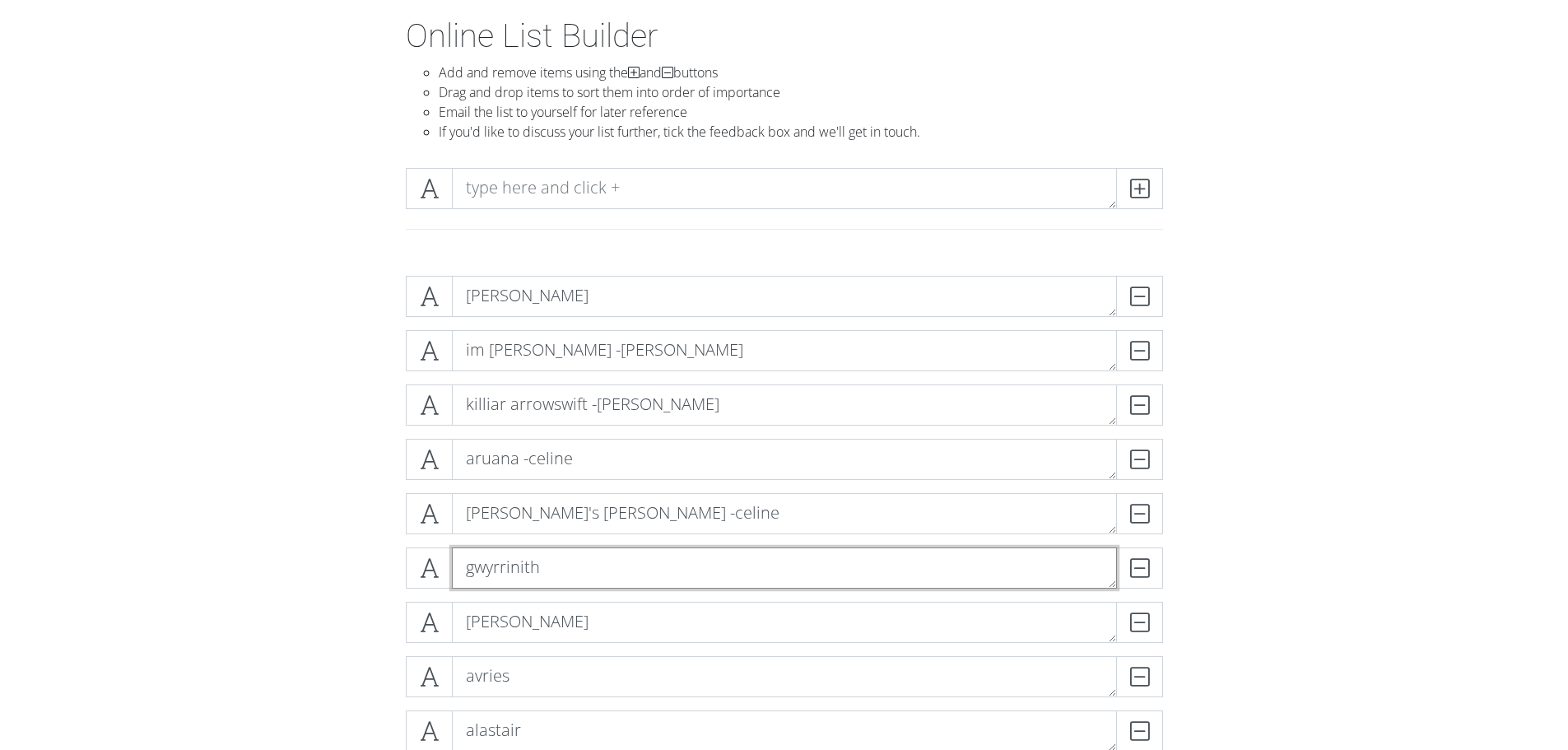
click at [706, 569] on textarea "gwyrrinith" at bounding box center [784, 568] width 665 height 42
type textarea "gwyrrinith -celine"
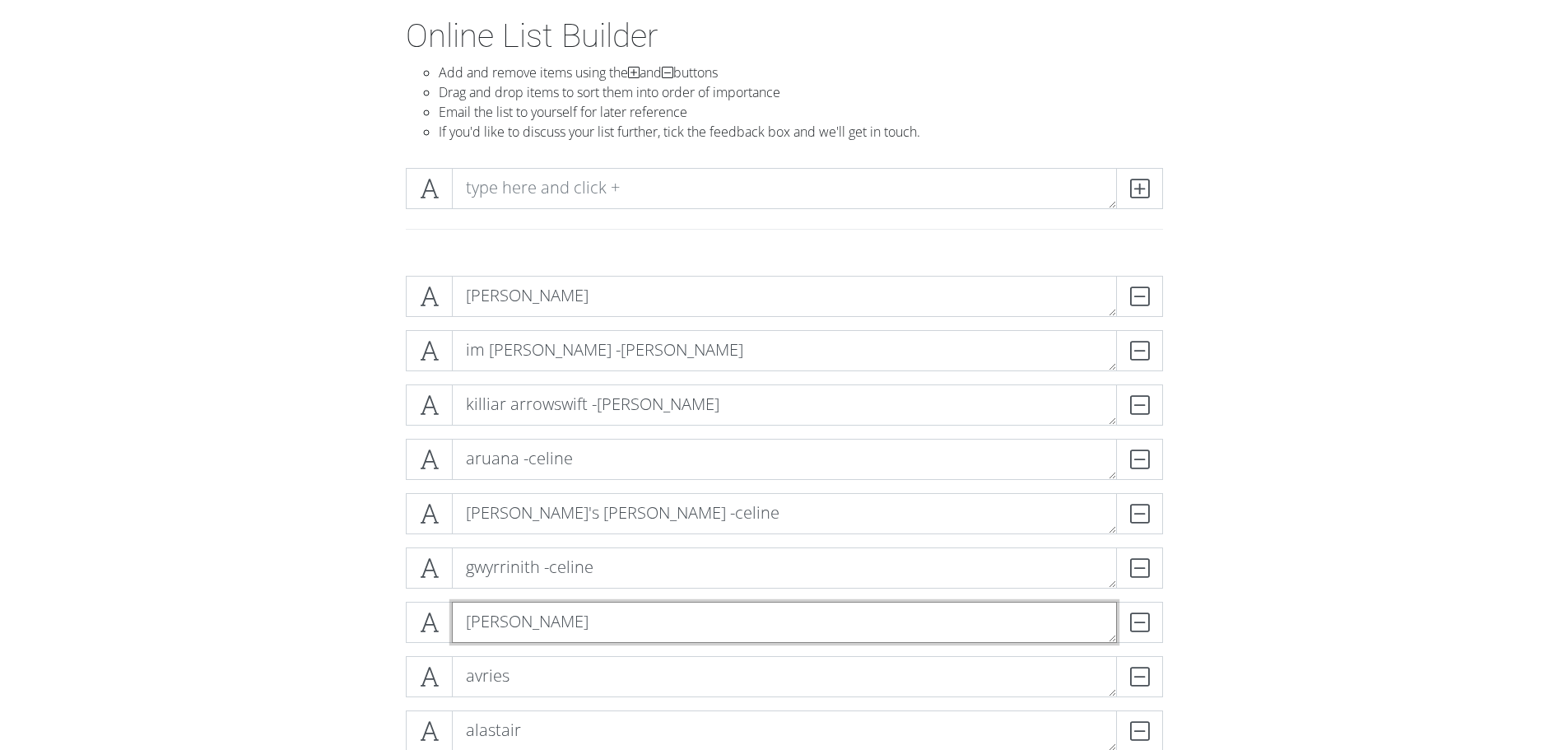
click at [716, 614] on textarea "[PERSON_NAME]" at bounding box center [784, 622] width 665 height 42
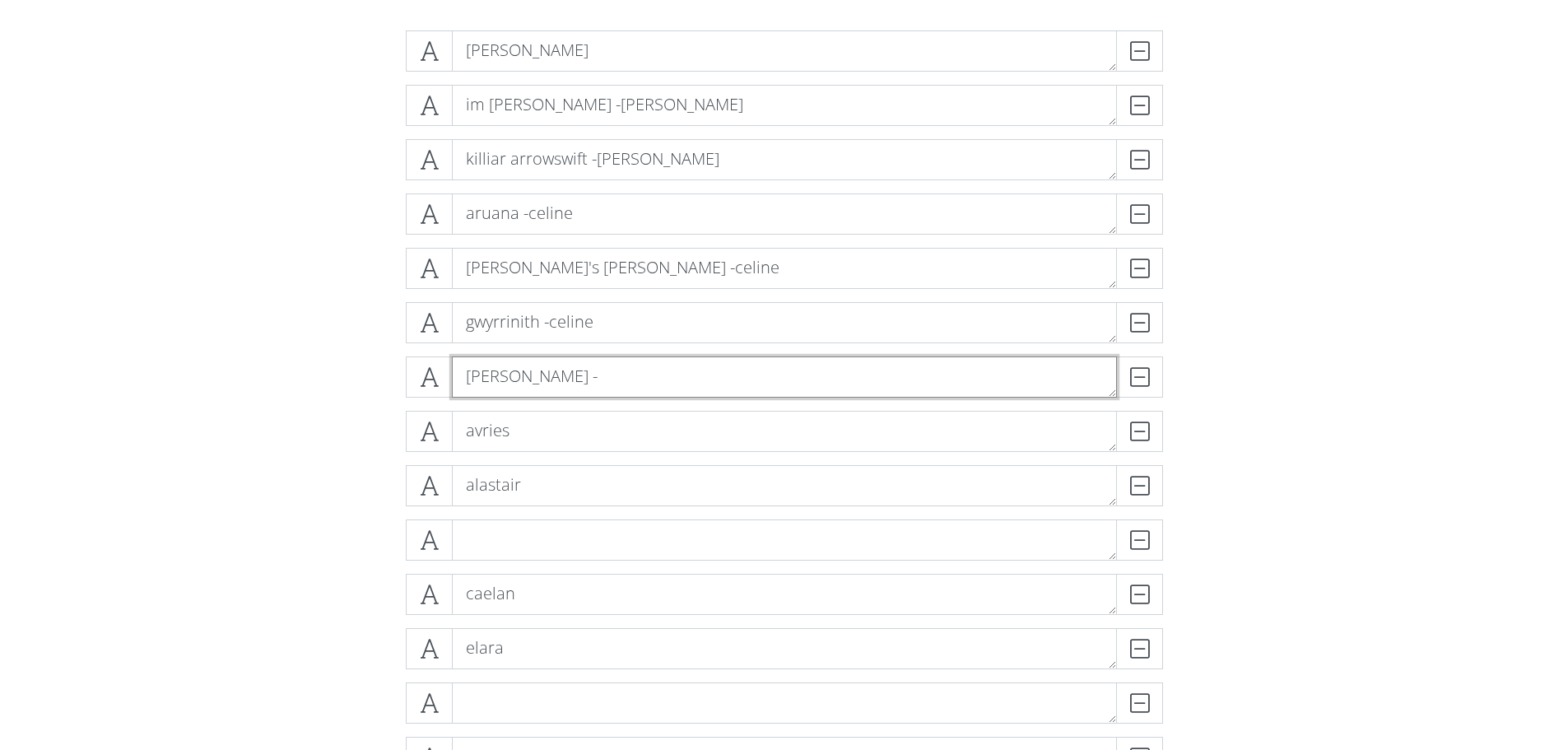
scroll to position [330, 0]
type textarea "[PERSON_NAME]"
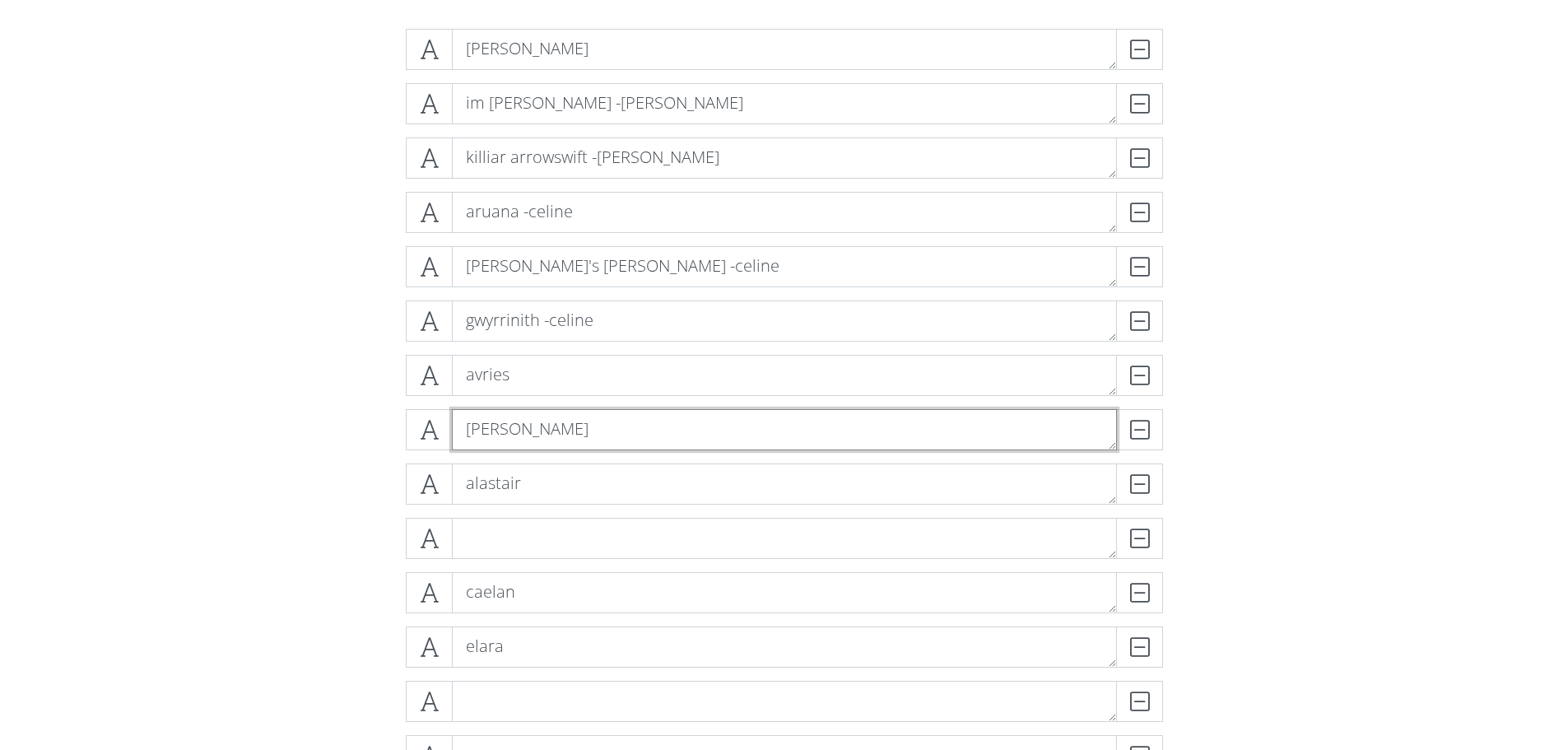
click at [580, 422] on textarea "[PERSON_NAME]" at bounding box center [784, 430] width 665 height 42
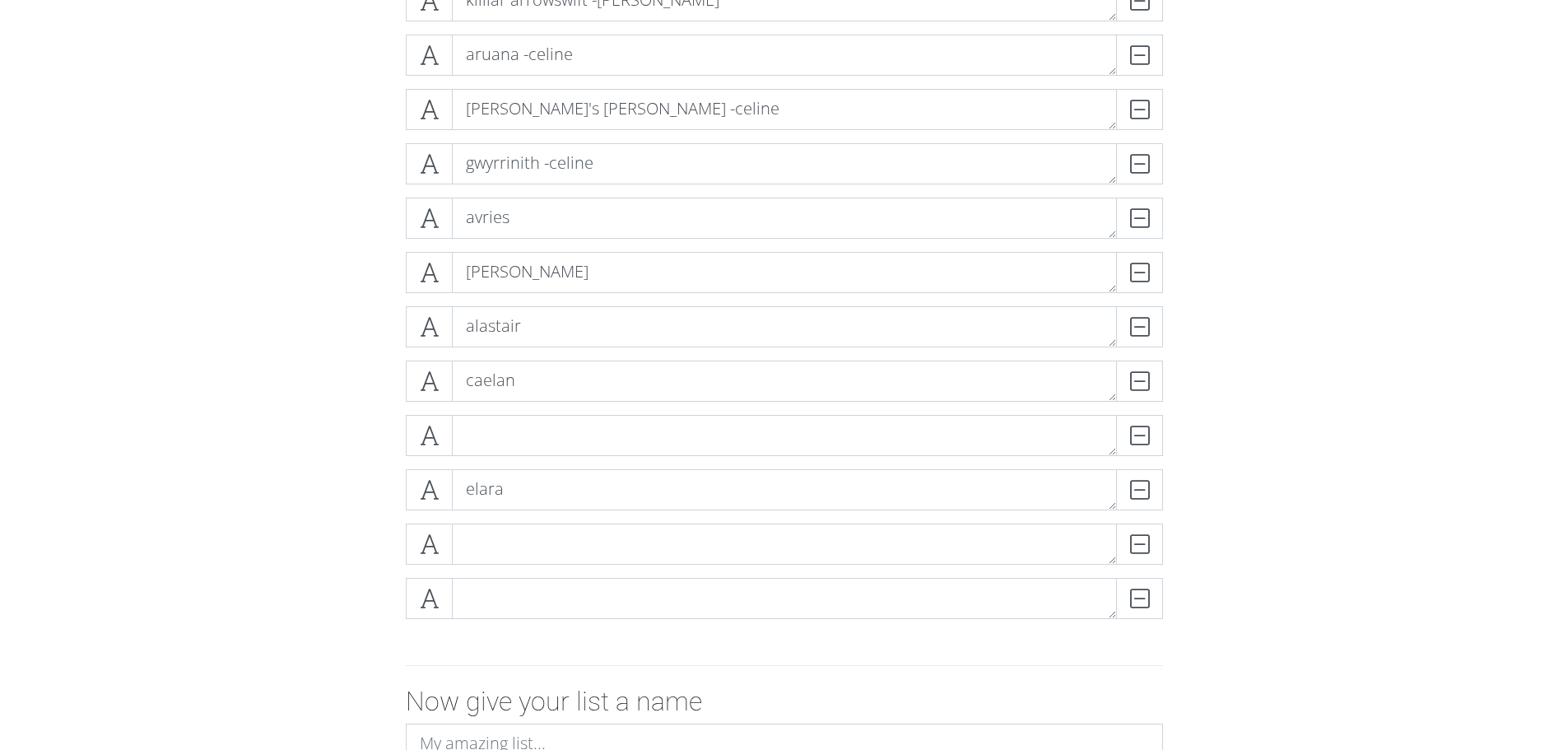
scroll to position [494, 0]
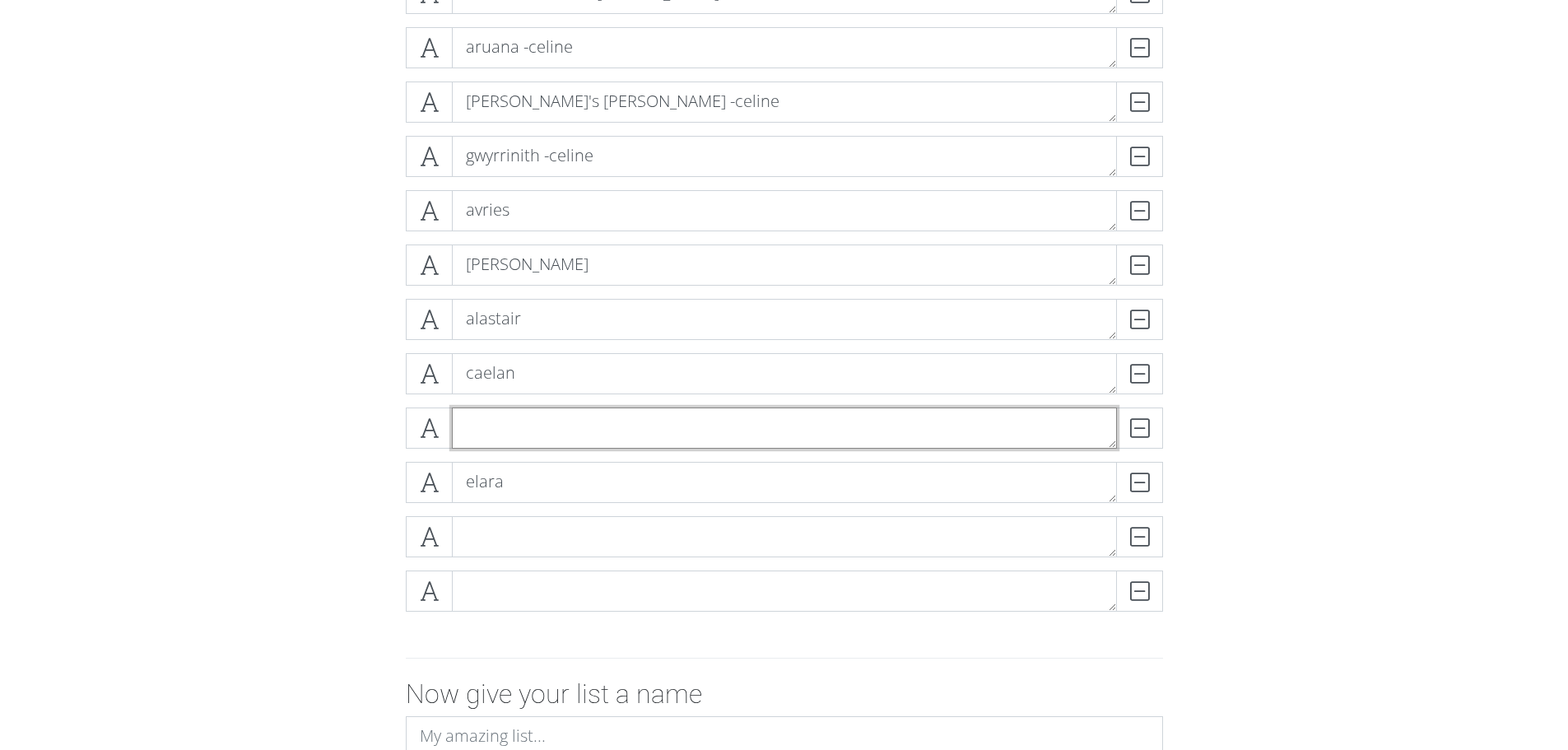
click at [548, 414] on textarea at bounding box center [784, 428] width 665 height 42
type textarea "a"
click at [513, 428] on textarea "efrum" at bounding box center [784, 428] width 665 height 42
type textarea "evram"
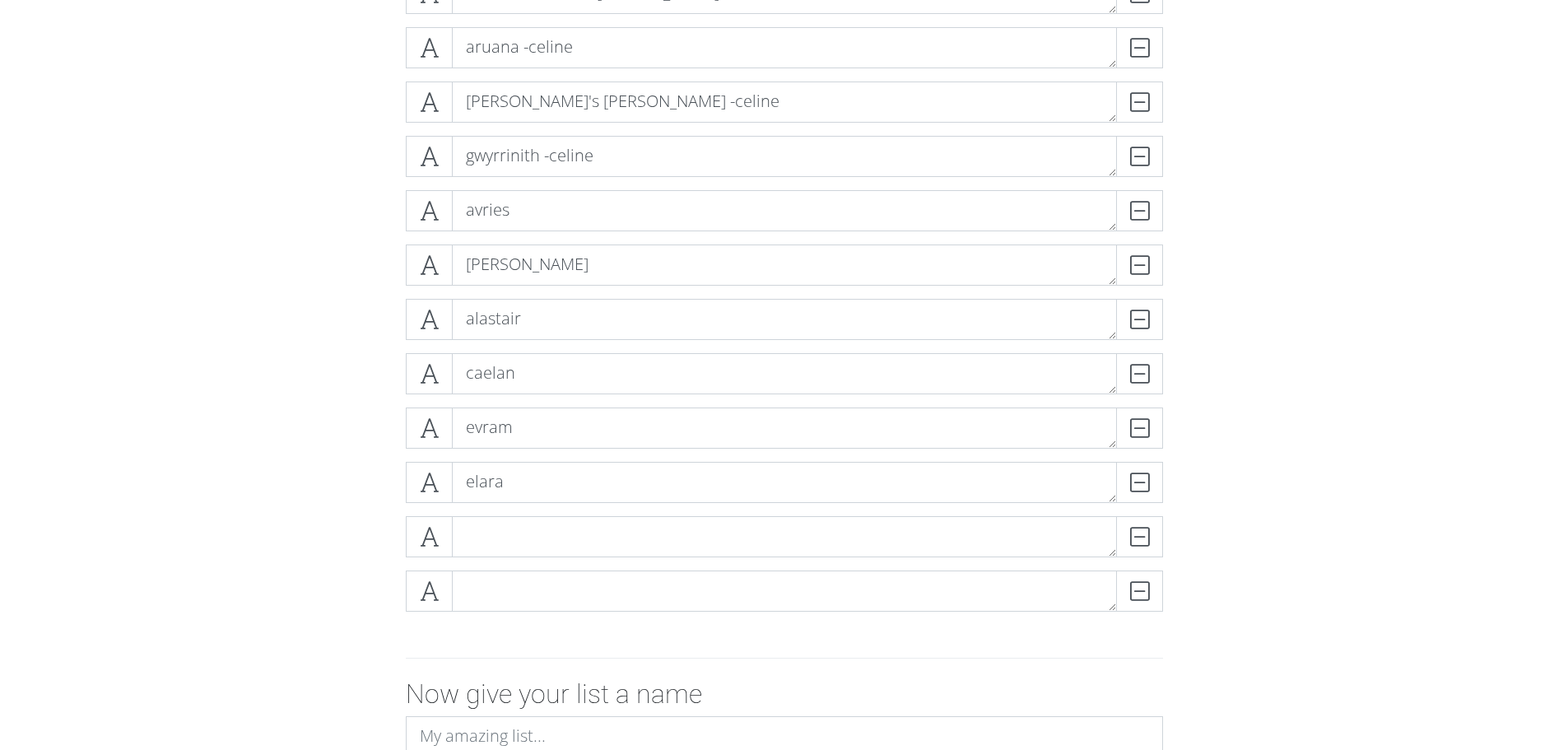
click at [294, 482] on form "[PERSON_NAME] im [PERSON_NAME] -[PERSON_NAME] killiar arrowswift -[PERSON_NAME]…" at bounding box center [784, 368] width 1568 height 1034
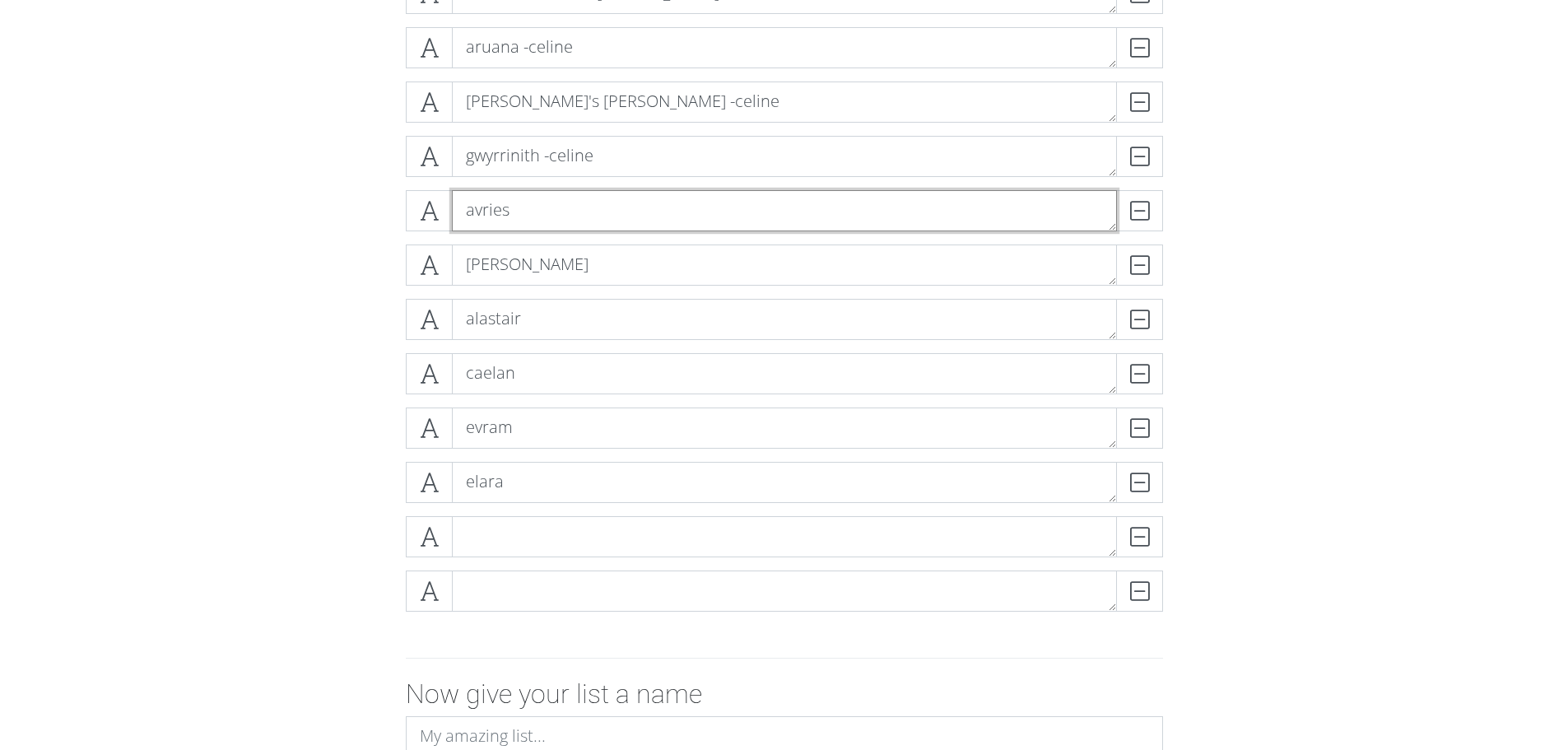
click at [562, 211] on textarea "avries" at bounding box center [784, 210] width 665 height 42
type textarea "evries -celine"
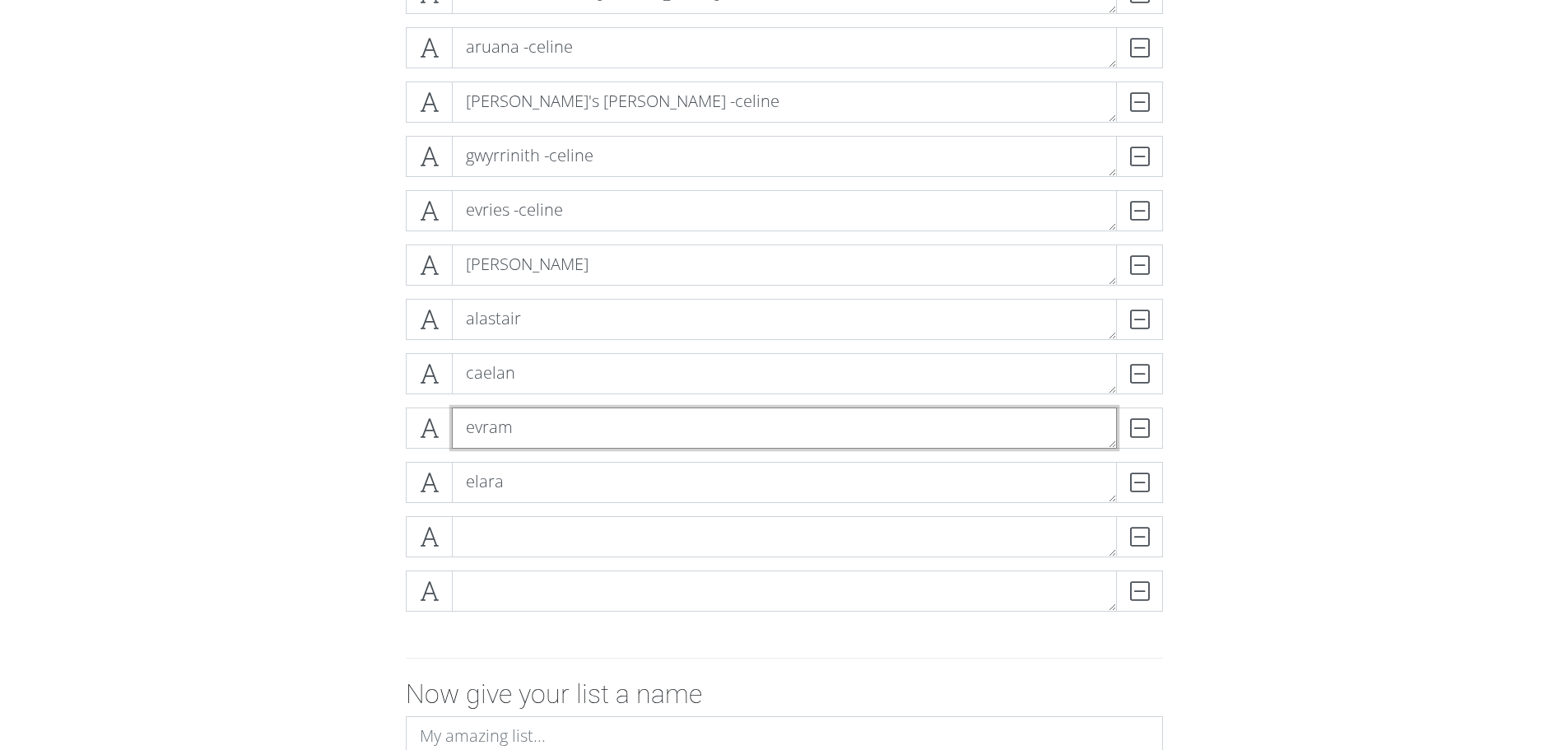
click at [546, 440] on textarea "evram" at bounding box center [784, 428] width 665 height 42
type textarea "[PERSON_NAME]"
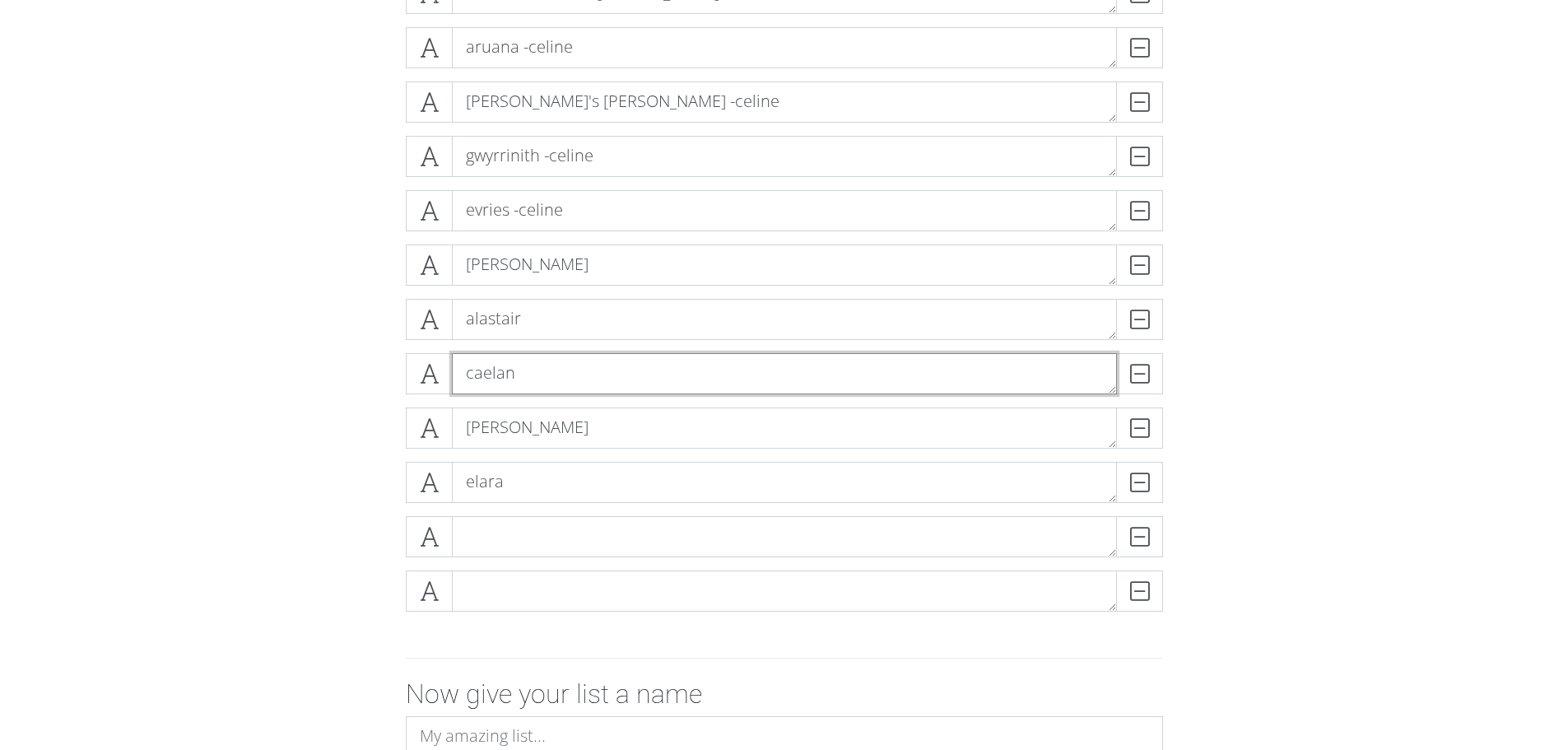
click at [560, 377] on textarea "caelan" at bounding box center [784, 374] width 665 height 42
type textarea "[PERSON_NAME]"
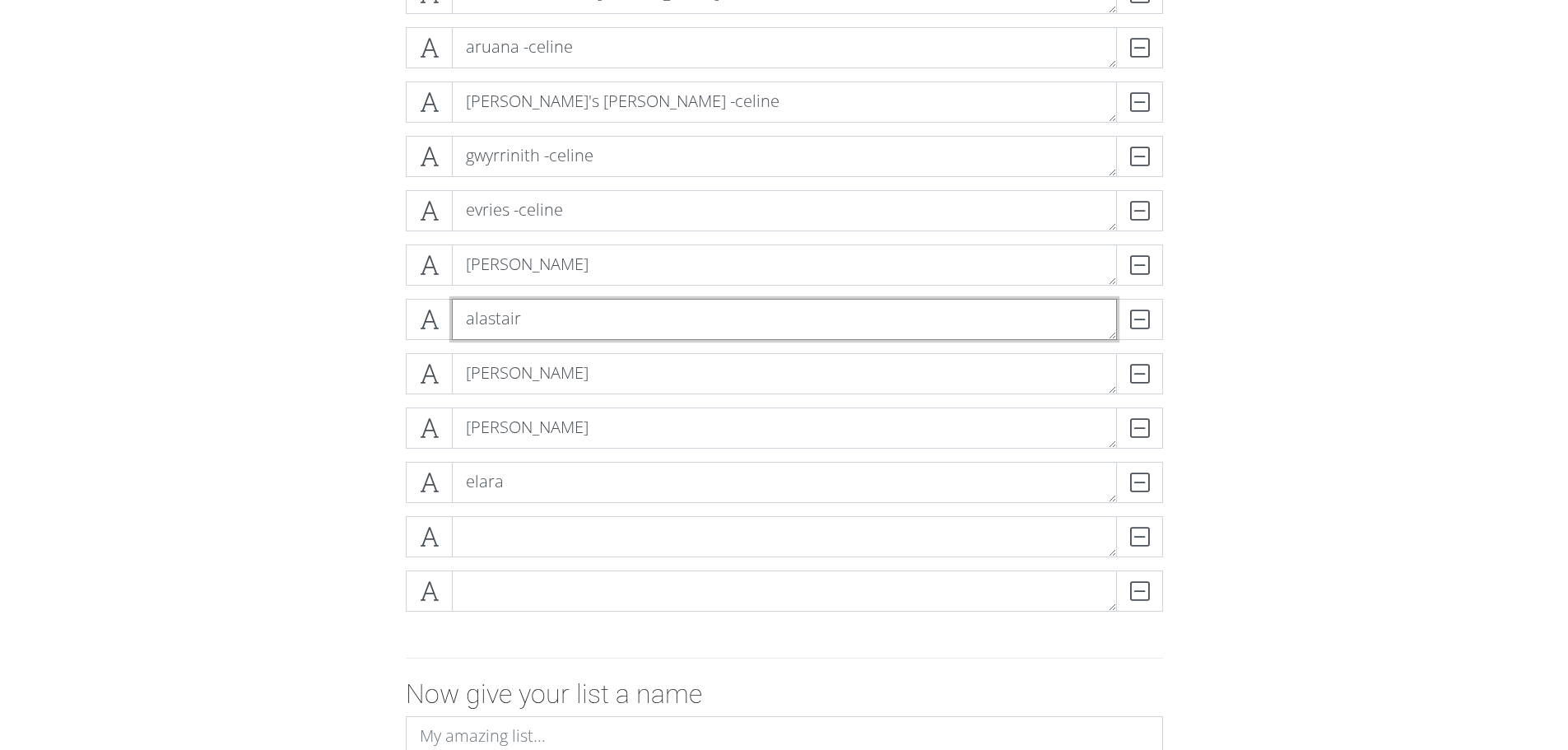
click at [598, 328] on textarea "alastair" at bounding box center [784, 319] width 665 height 42
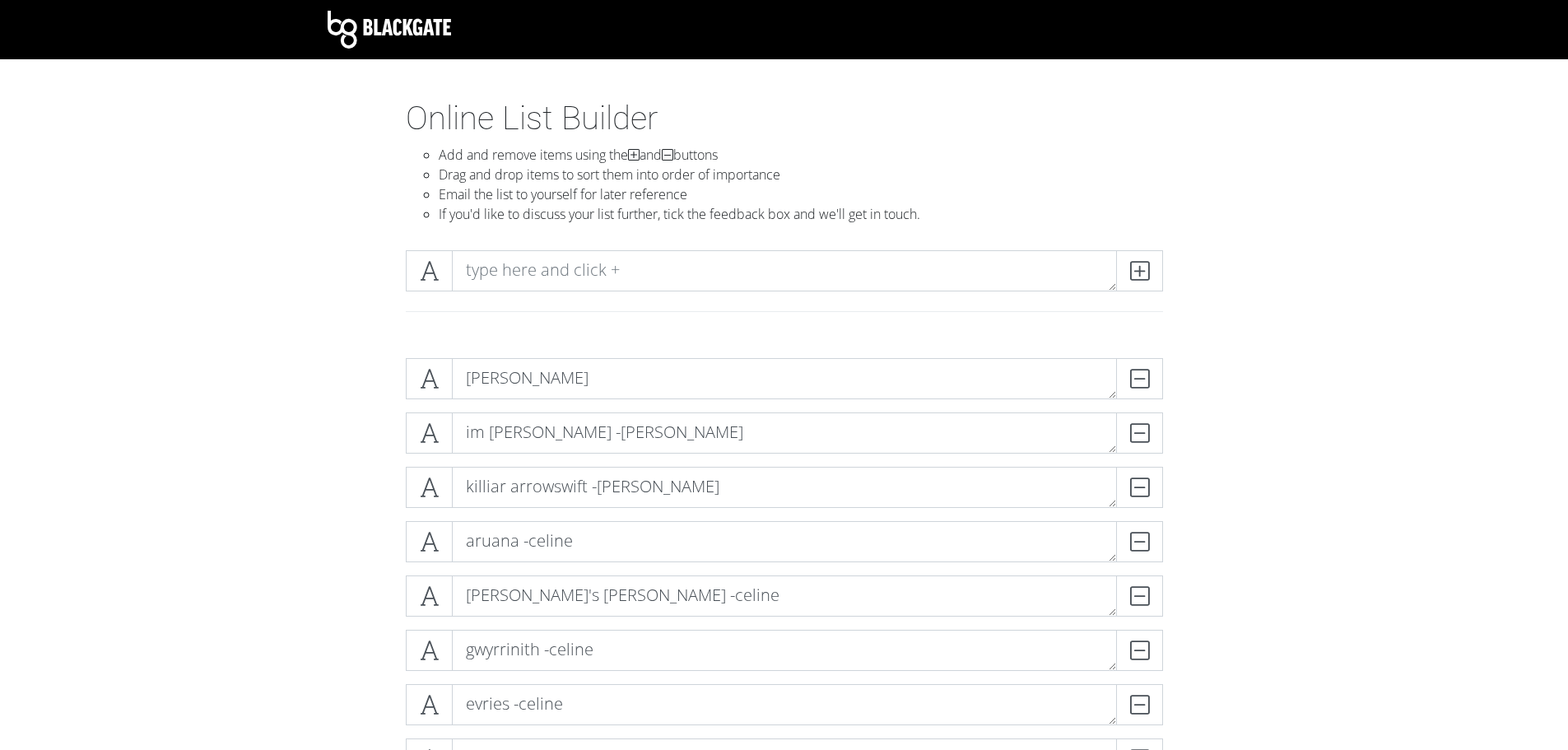
scroll to position [164, 0]
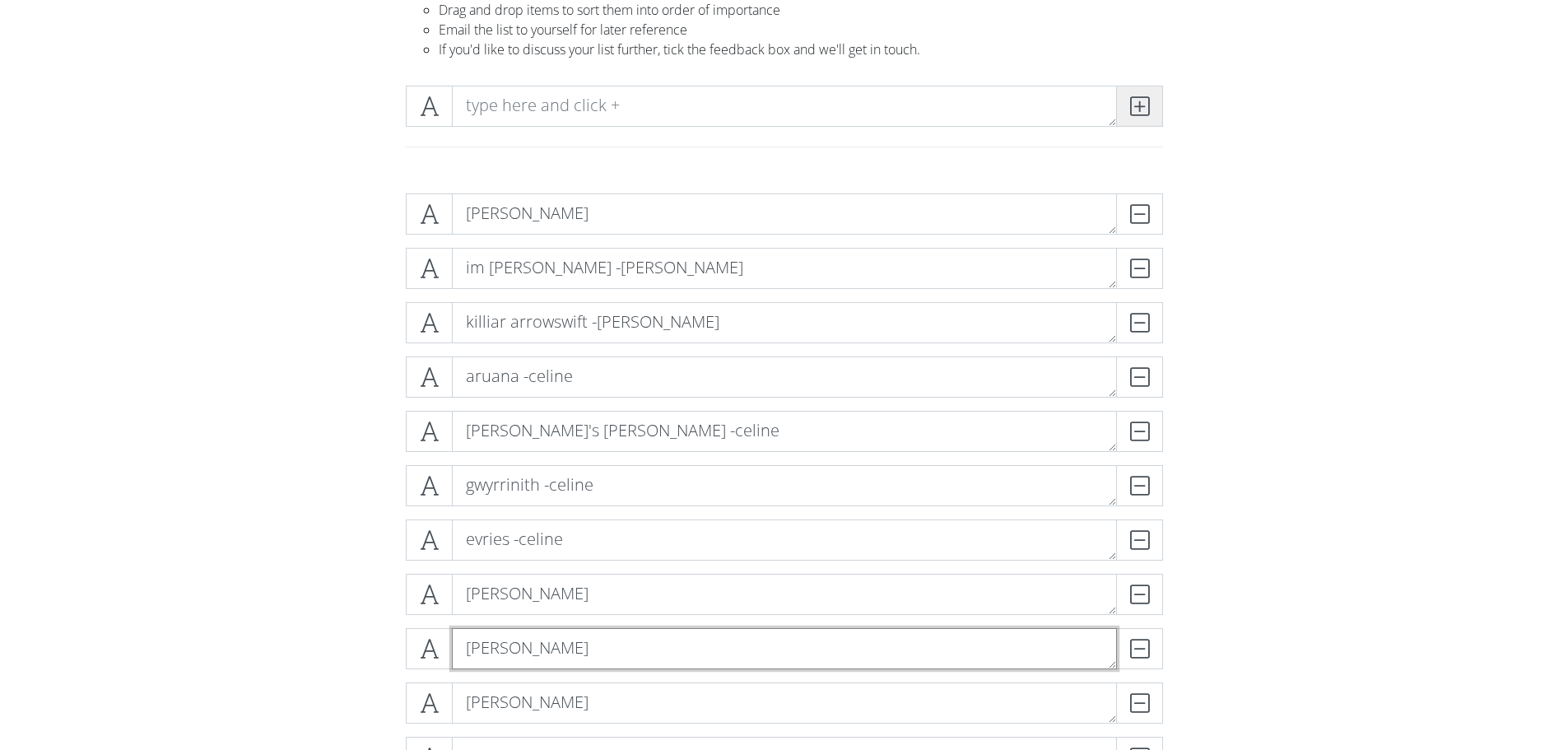
type textarea "[PERSON_NAME]"
click at [1132, 111] on icon at bounding box center [1139, 106] width 19 height 16
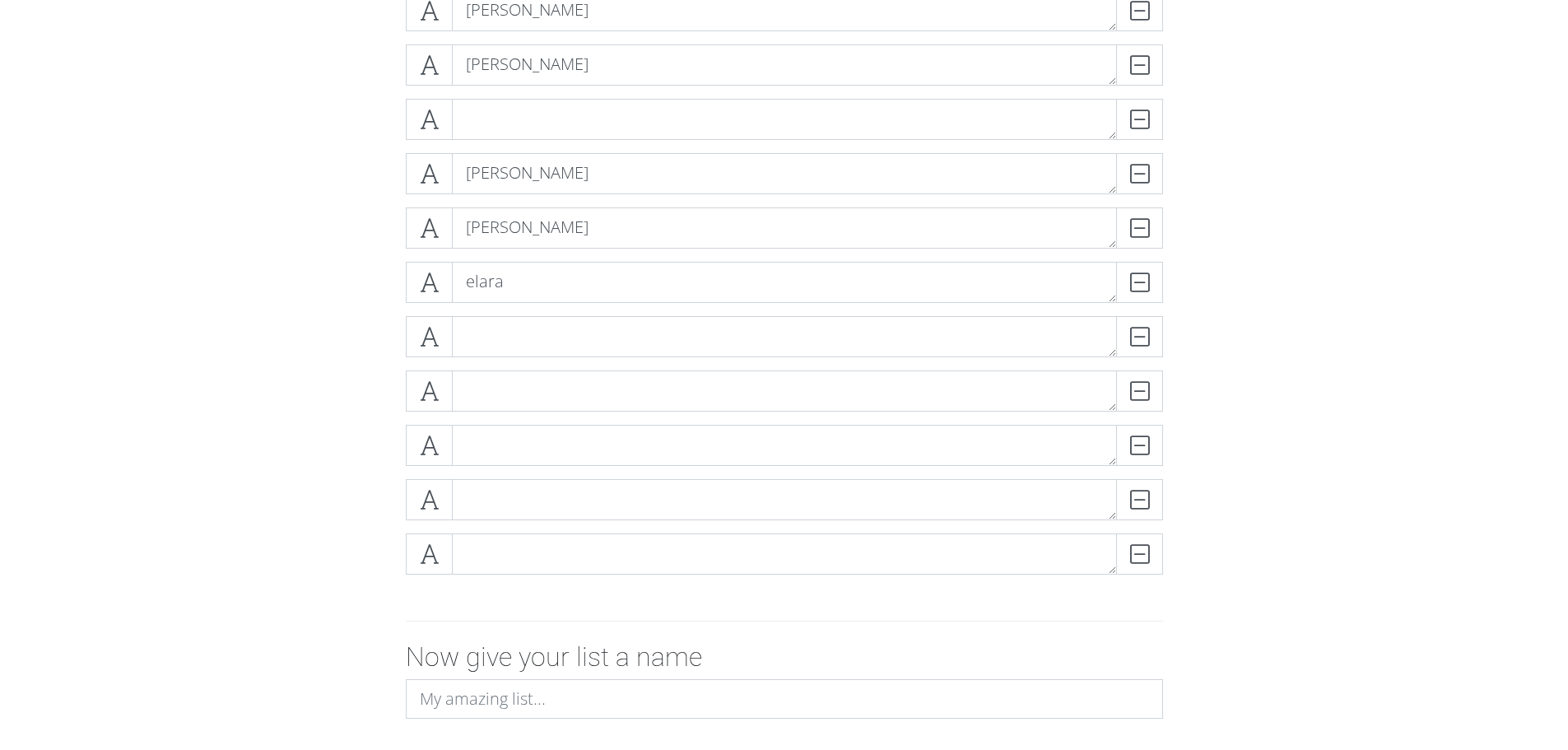
scroll to position [823, 0]
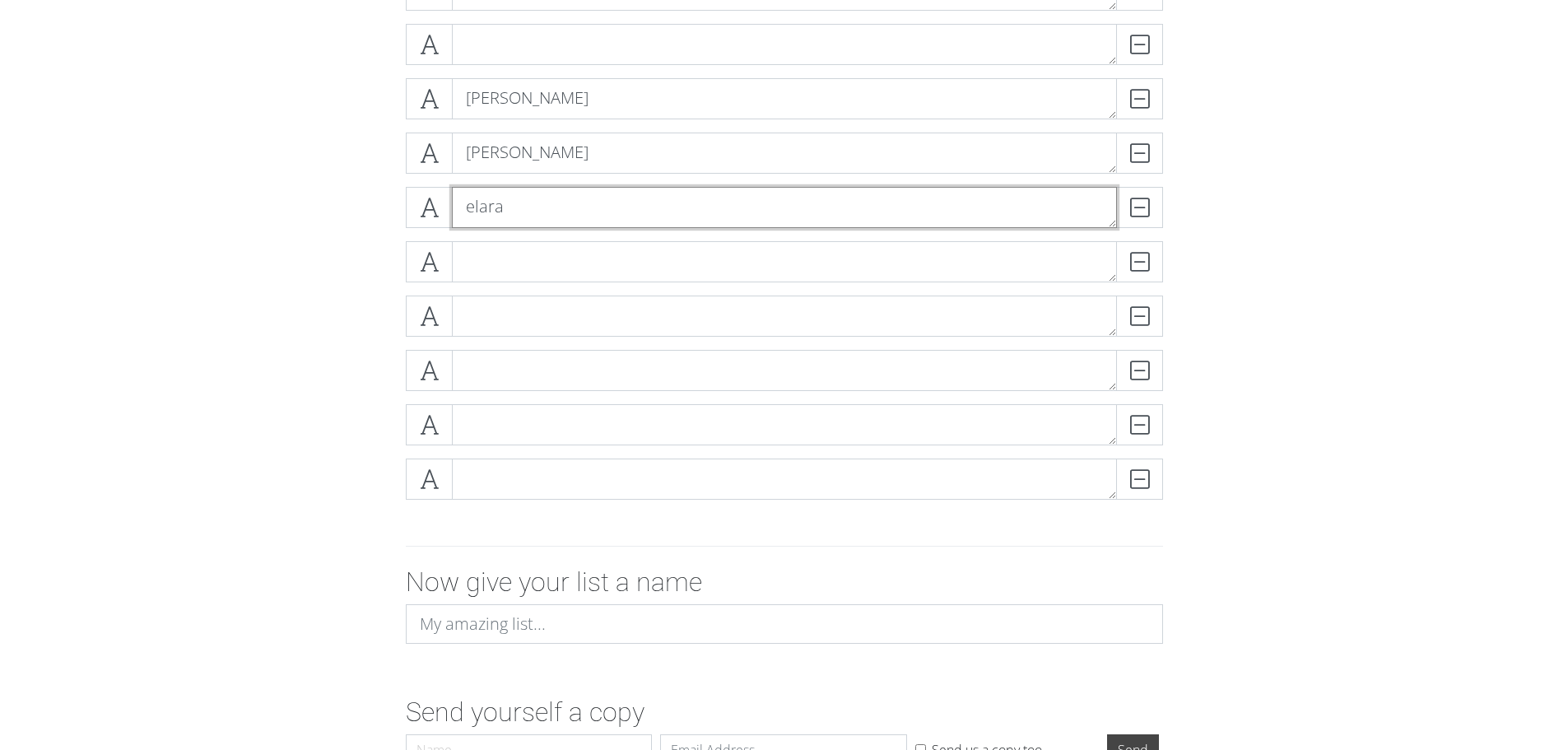
click at [563, 211] on textarea "elara" at bounding box center [784, 208] width 665 height 42
type textarea "elara -max"
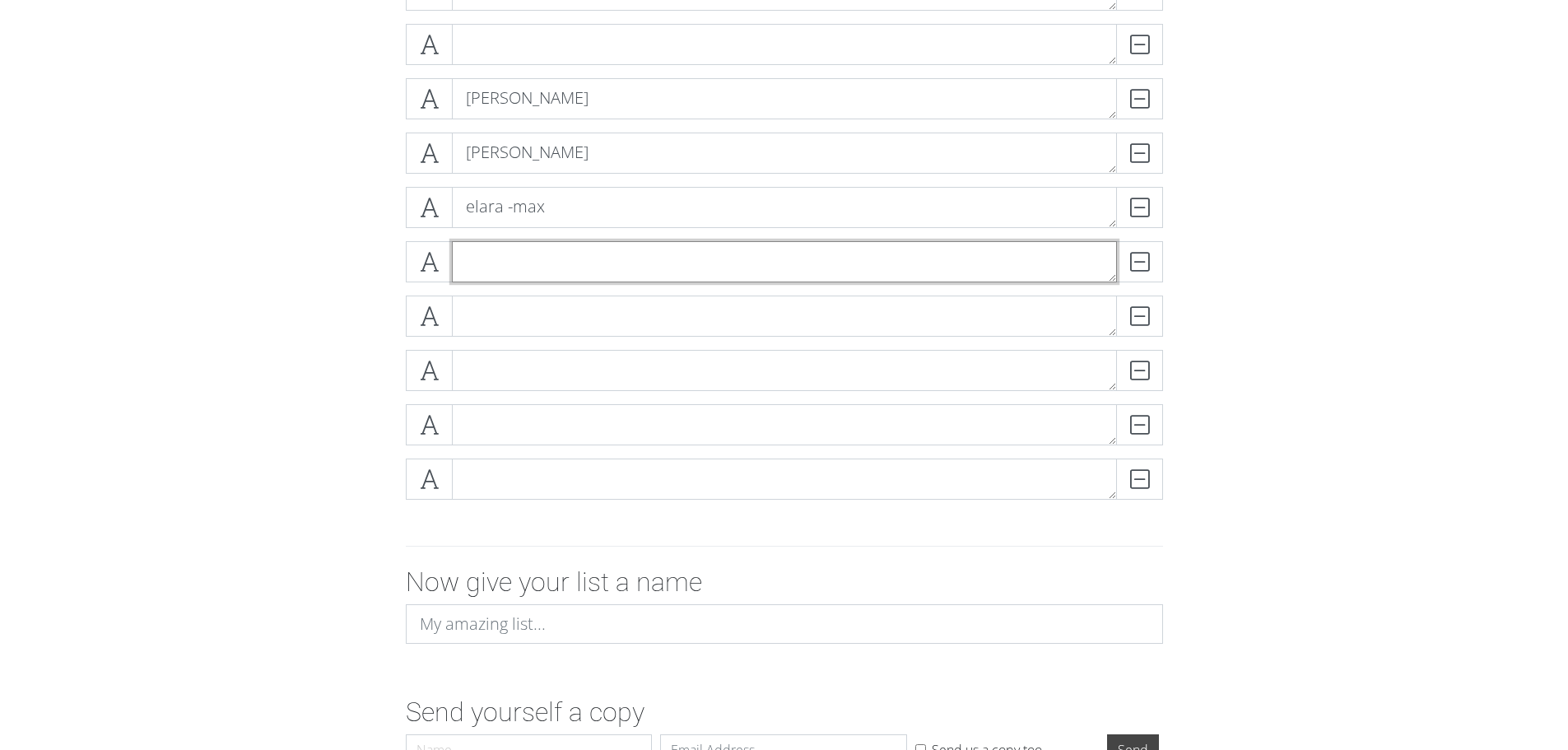
click at [590, 262] on textarea at bounding box center [784, 262] width 665 height 42
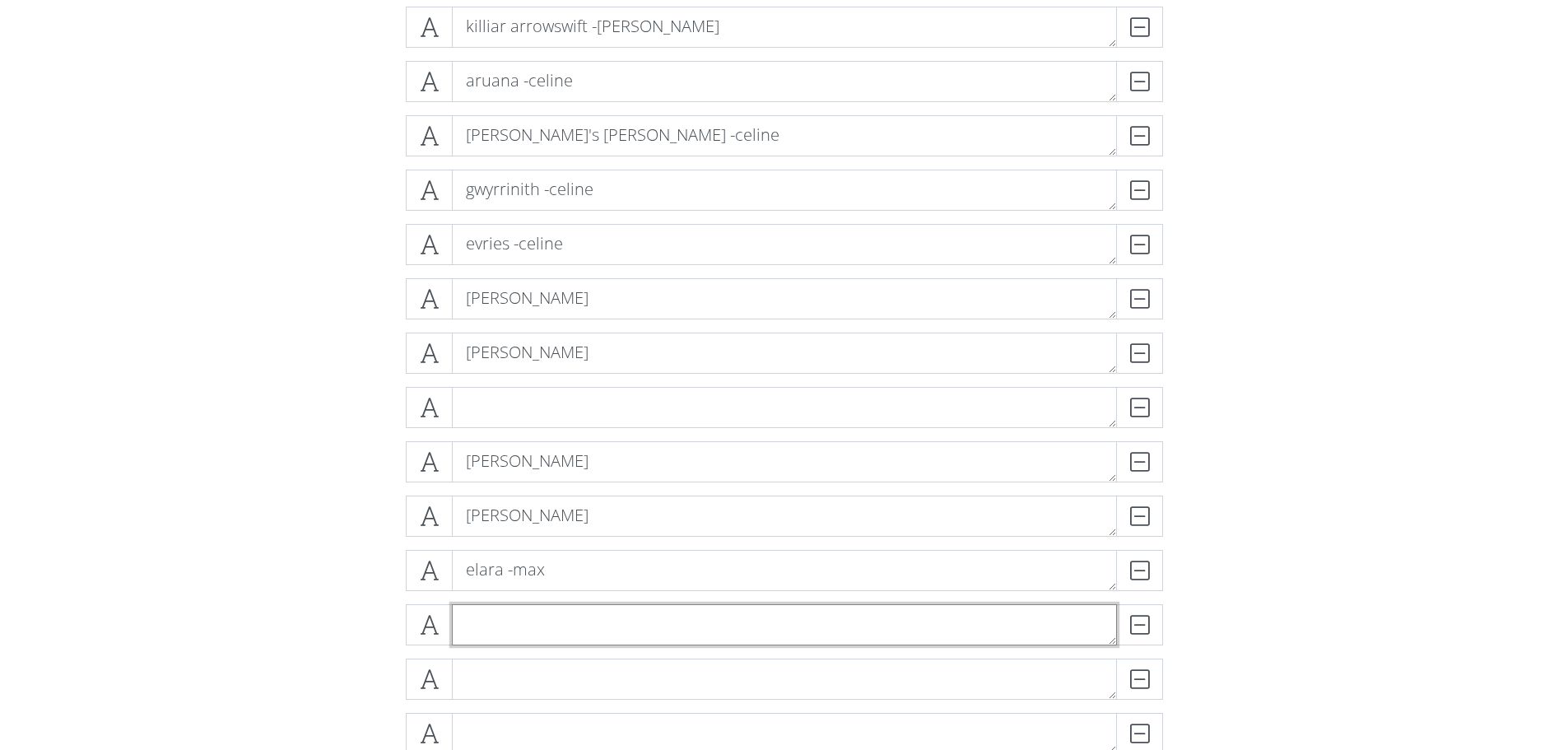
scroll to position [494, 0]
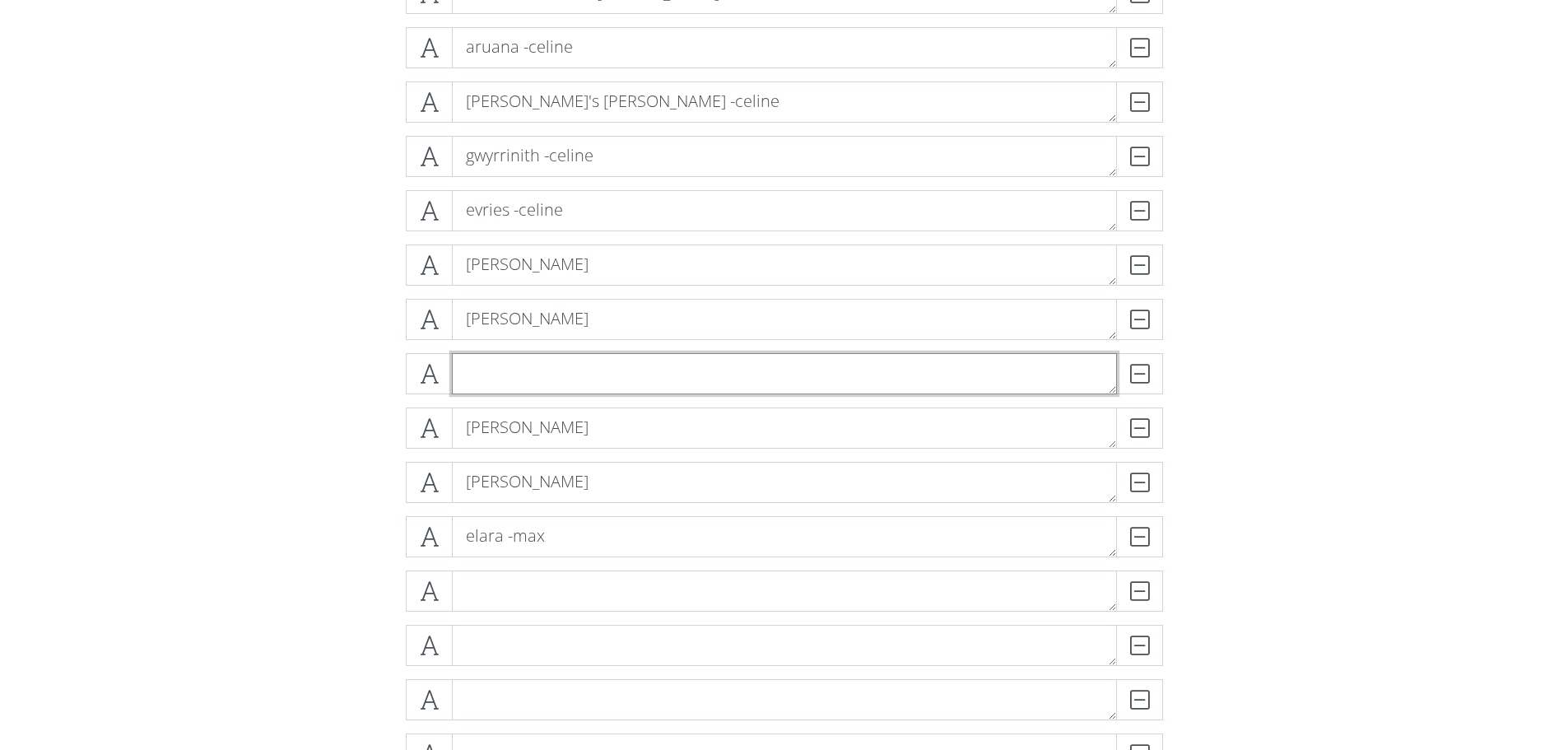
click at [555, 373] on textarea at bounding box center [784, 374] width 665 height 42
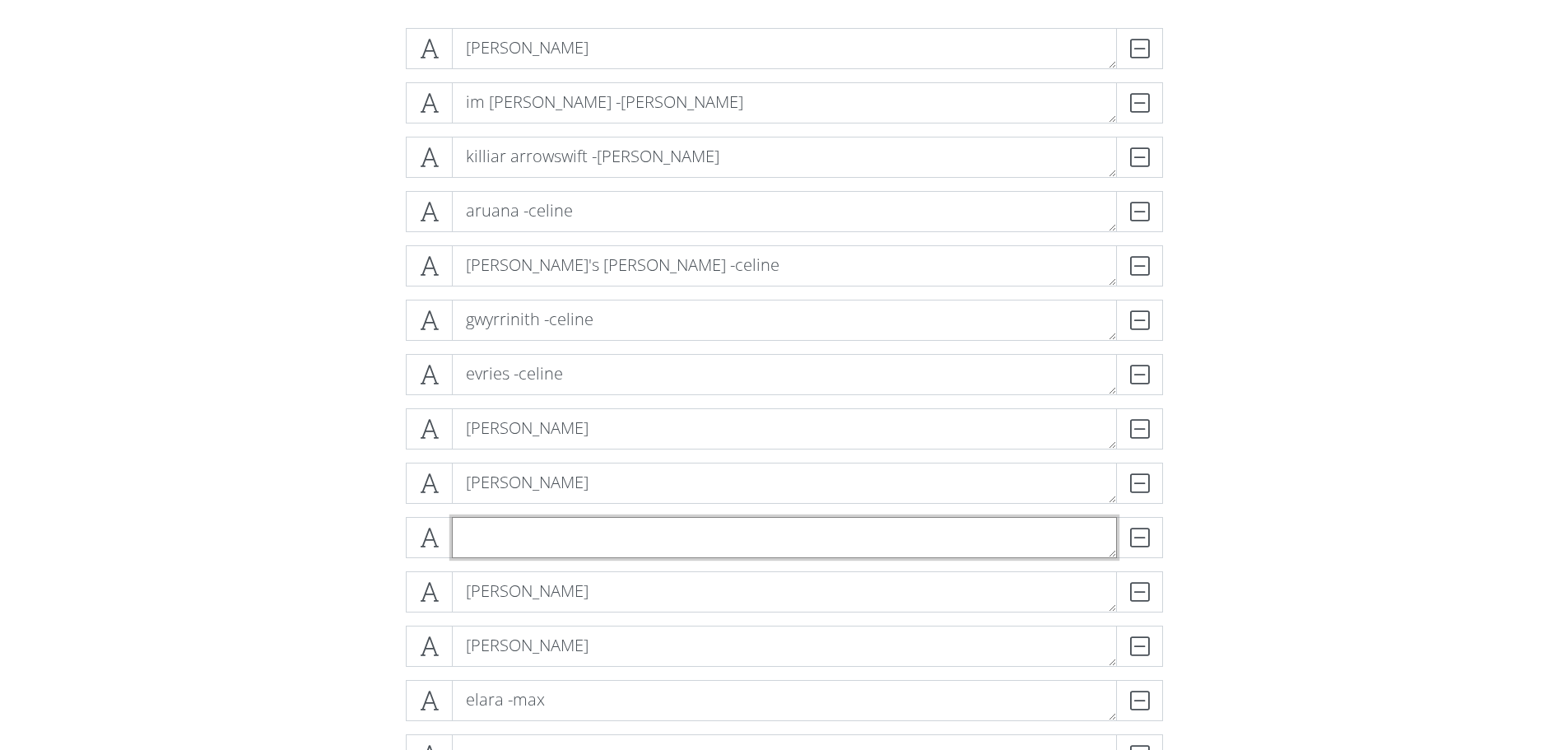
scroll to position [330, 0]
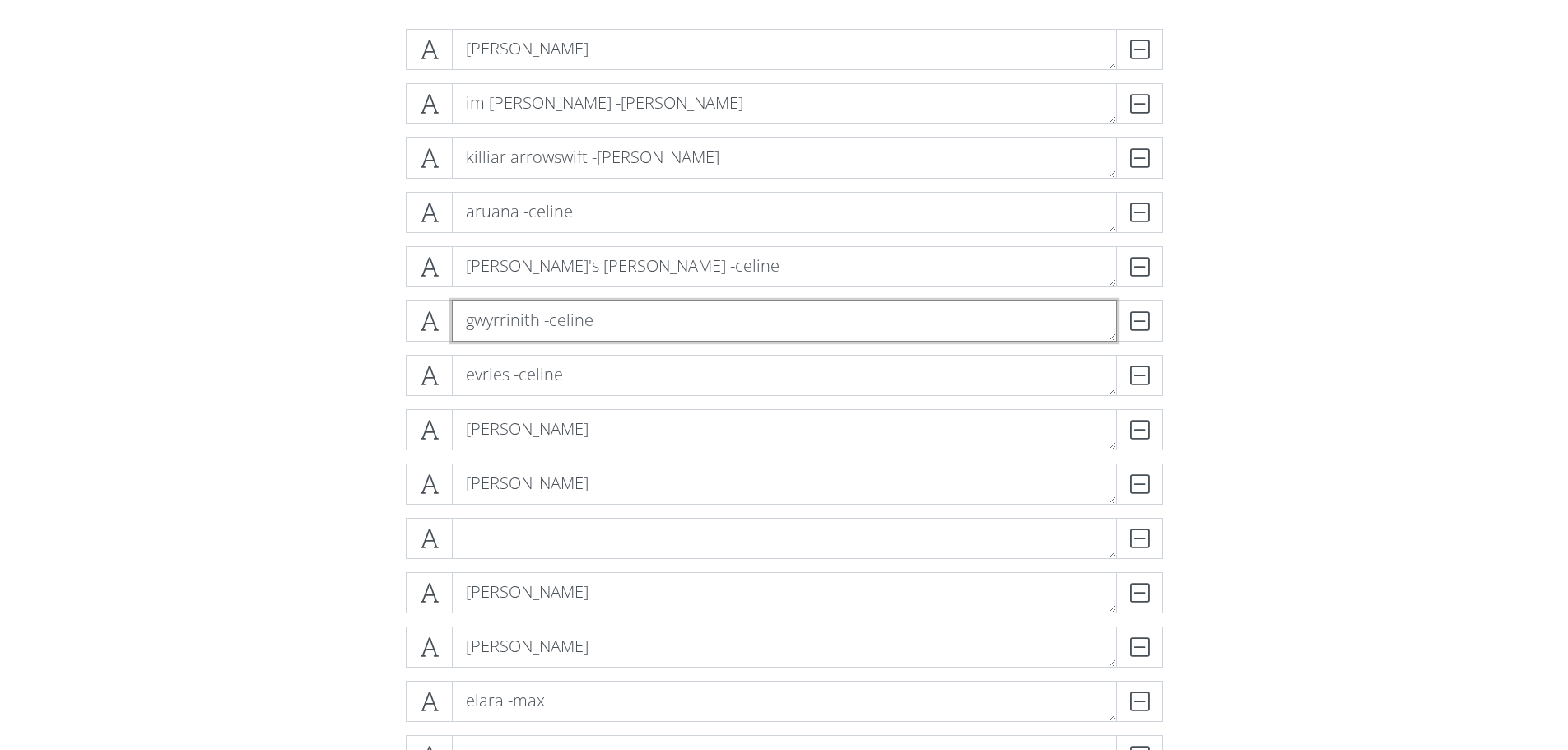
click at [670, 329] on textarea "gwyrrinith -celine" at bounding box center [784, 321] width 665 height 42
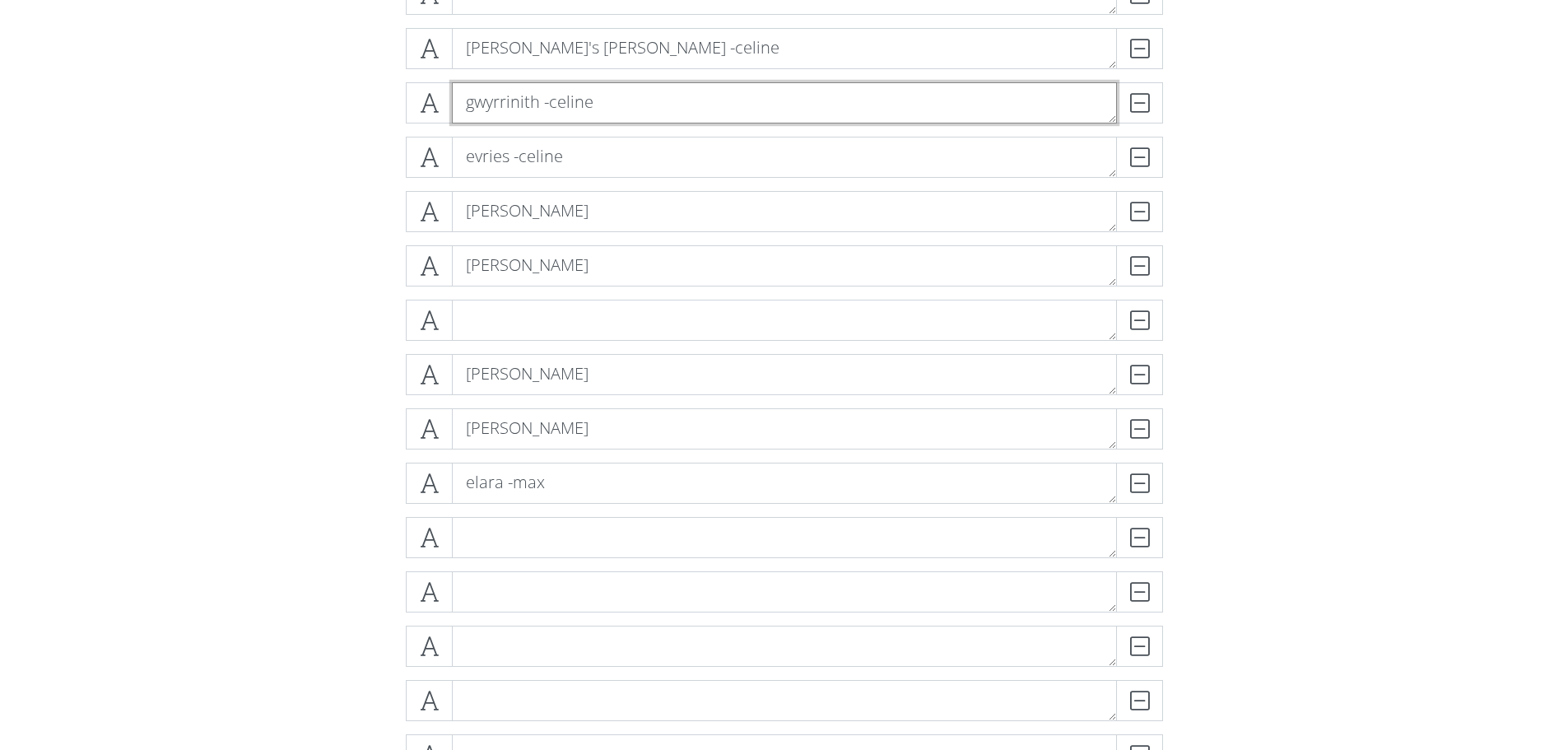
scroll to position [576, 0]
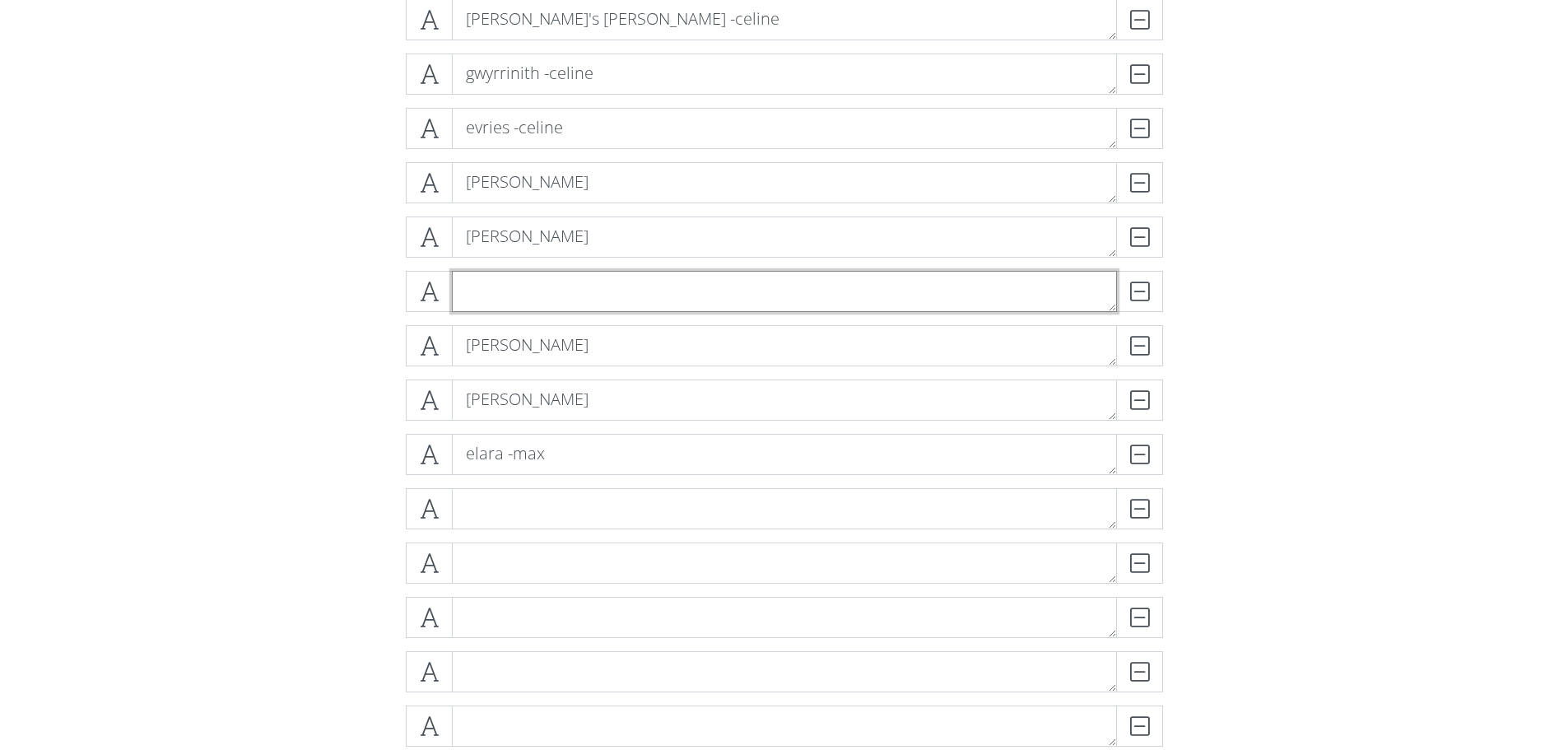
click at [558, 286] on textarea at bounding box center [784, 292] width 665 height 42
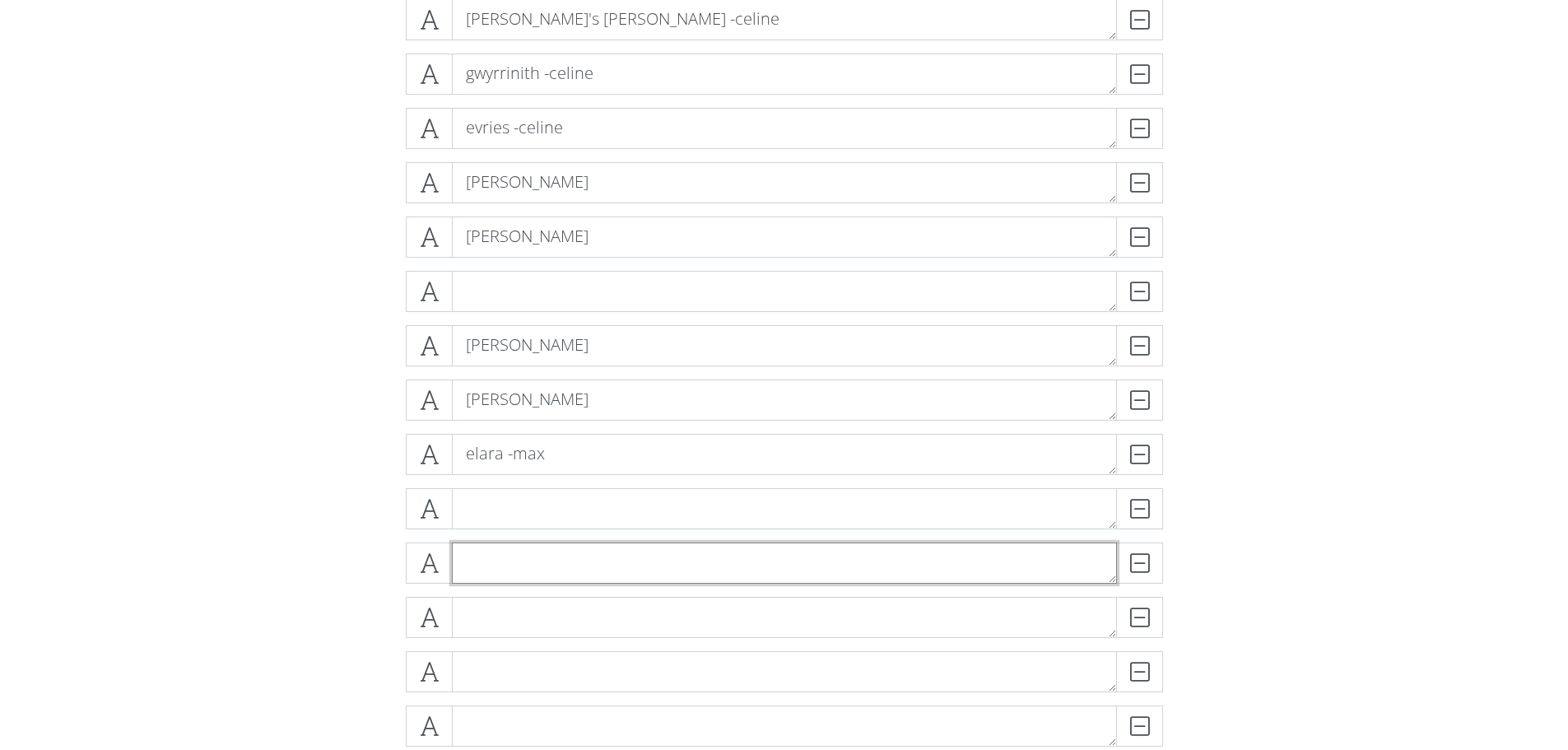
click at [514, 564] on textarea at bounding box center [784, 563] width 665 height 42
